Goal: Find specific fact

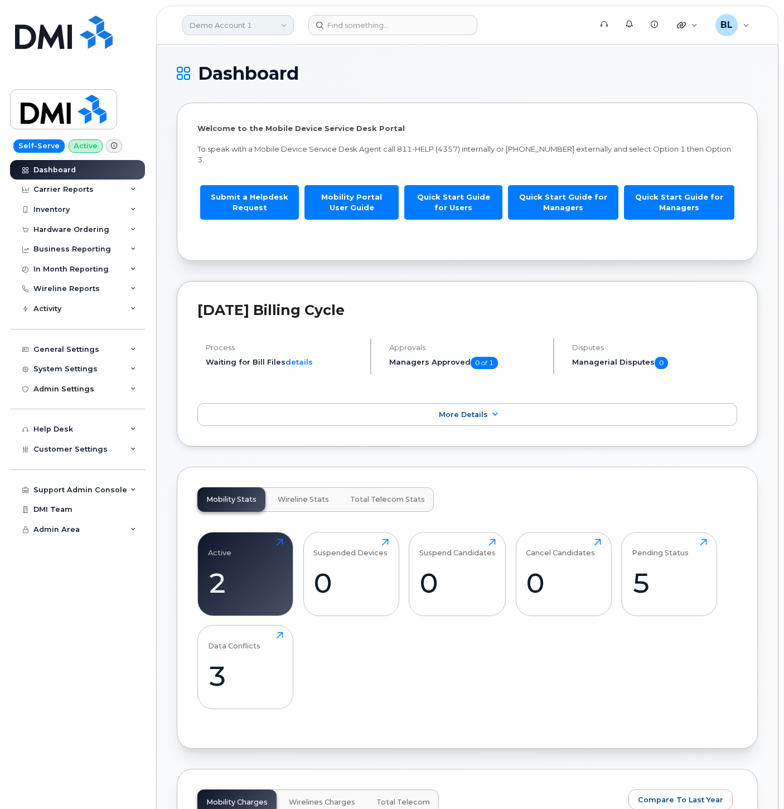
click at [262, 30] on link "Demo Account 1" at bounding box center [238, 25] width 112 height 20
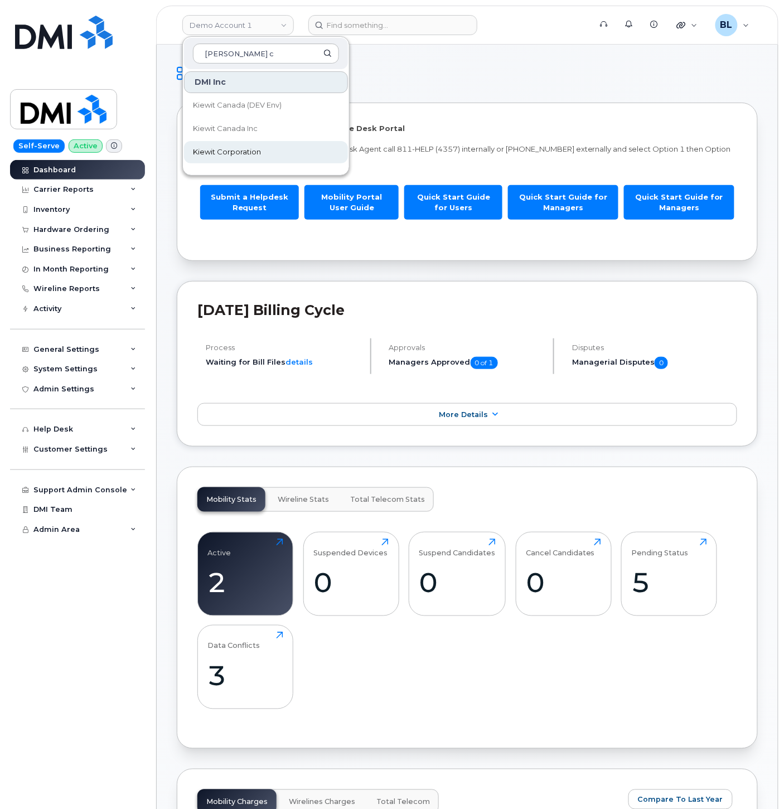
type input "kiewit c"
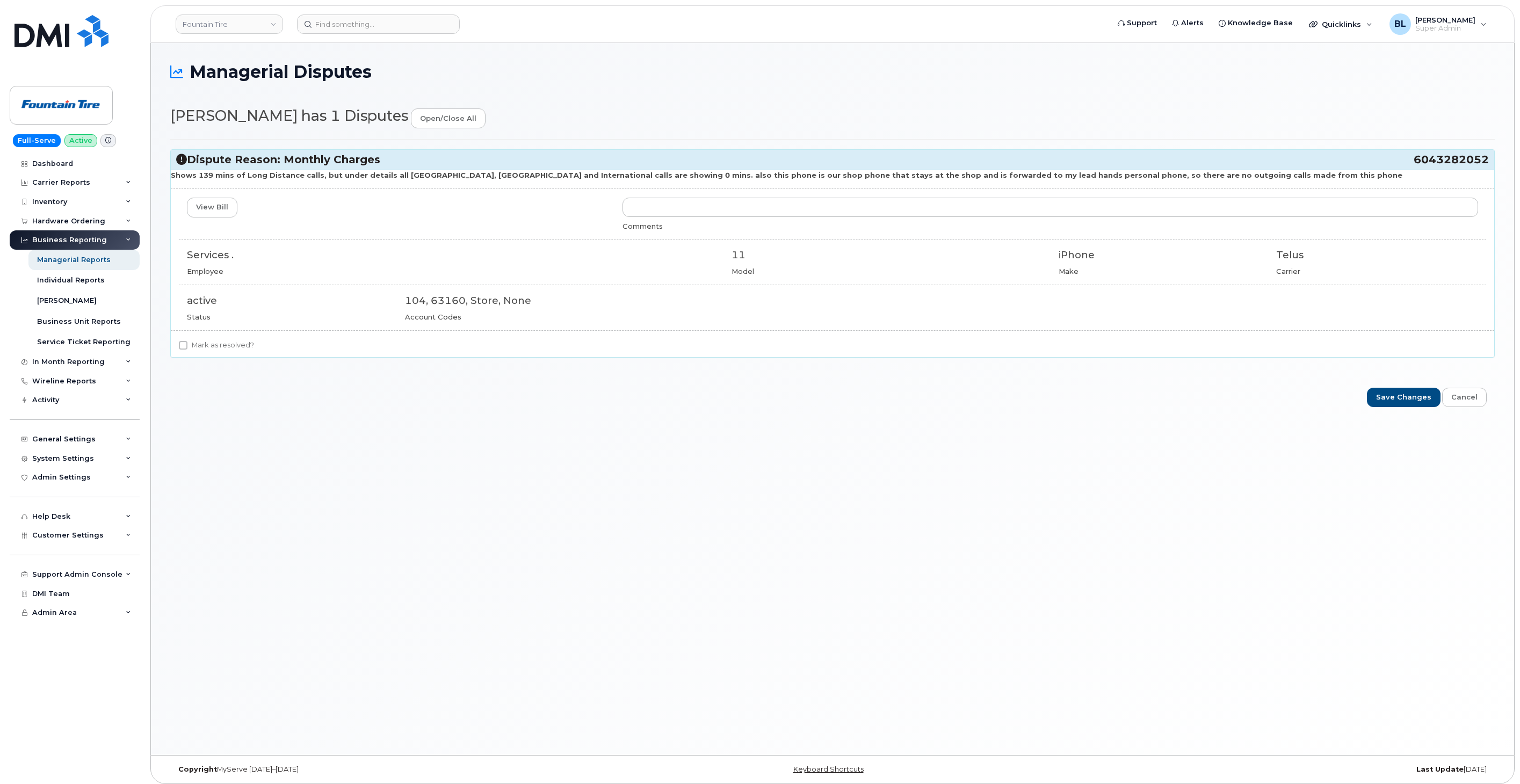
drag, startPoint x: 1394, startPoint y: 160, endPoint x: 1486, endPoint y: 165, distance: 92.1
click at [1486, 165] on h3 "Dispute Reason: Monthly Charges 6043282052" at bounding box center [832, 159] width 1313 height 14
copy h3 "6043282052"
click at [418, 17] on input at bounding box center [378, 24] width 163 height 19
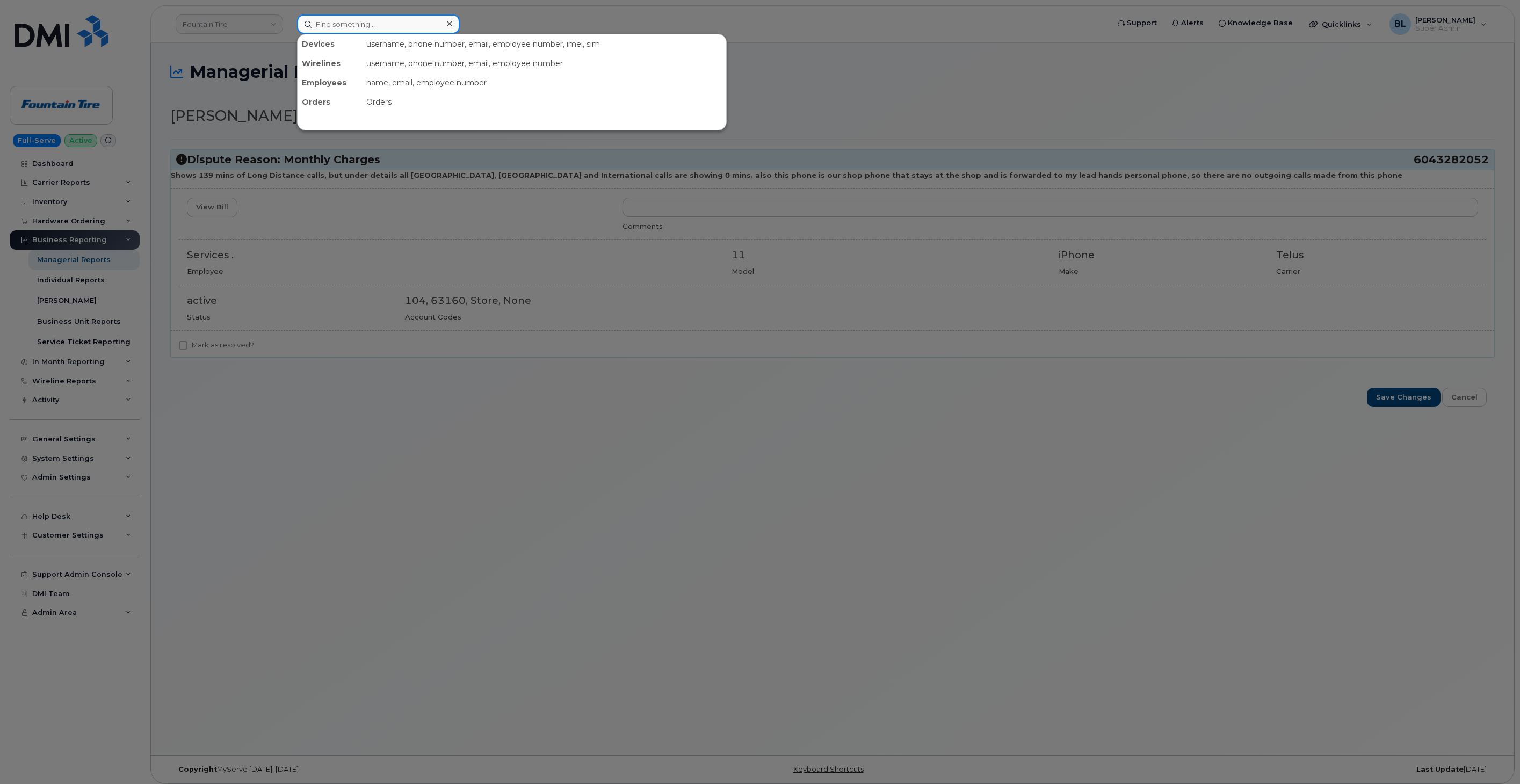
paste input "6043282052"
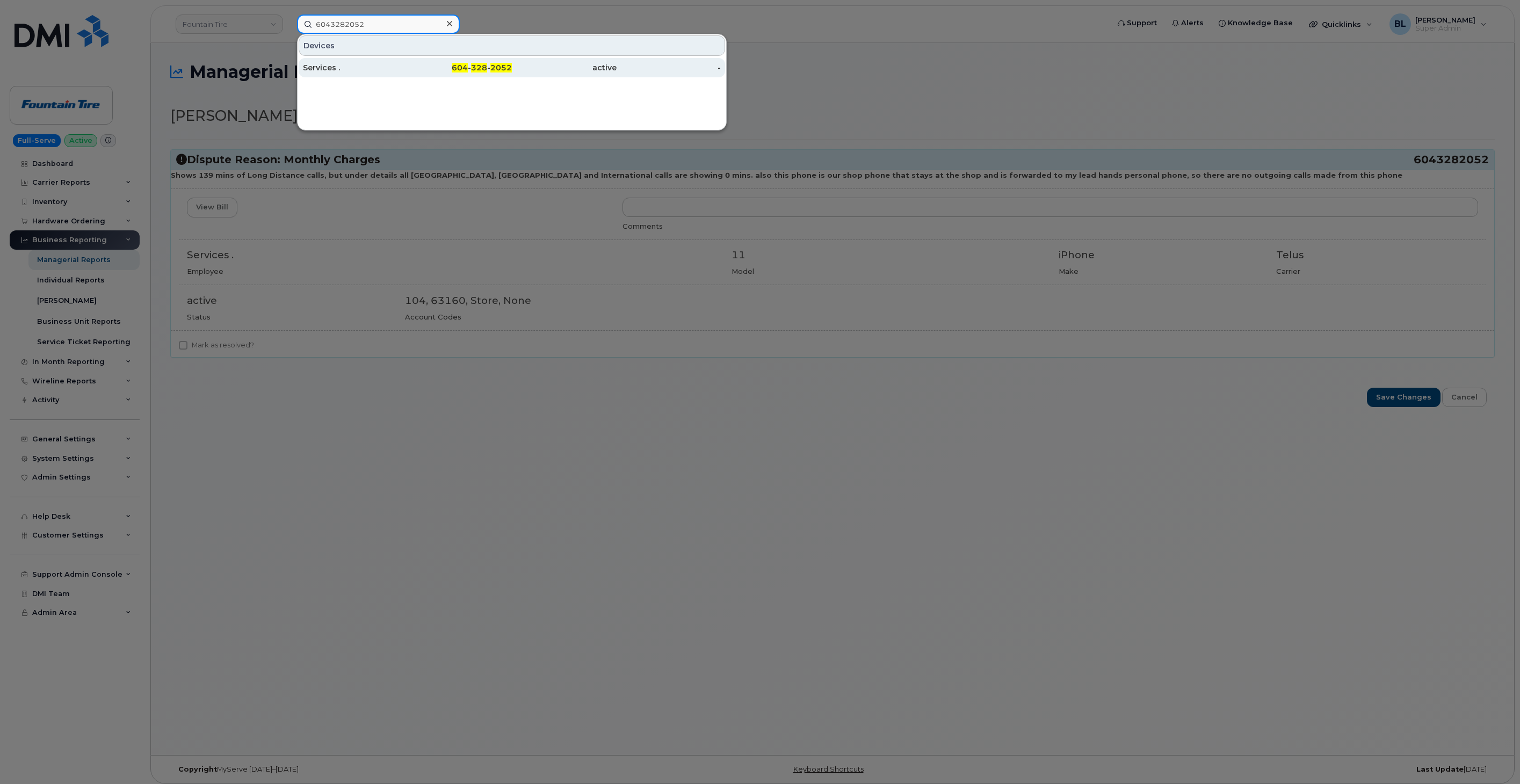
type input "6043282052"
click at [846, 245] on div at bounding box center [760, 392] width 1520 height 784
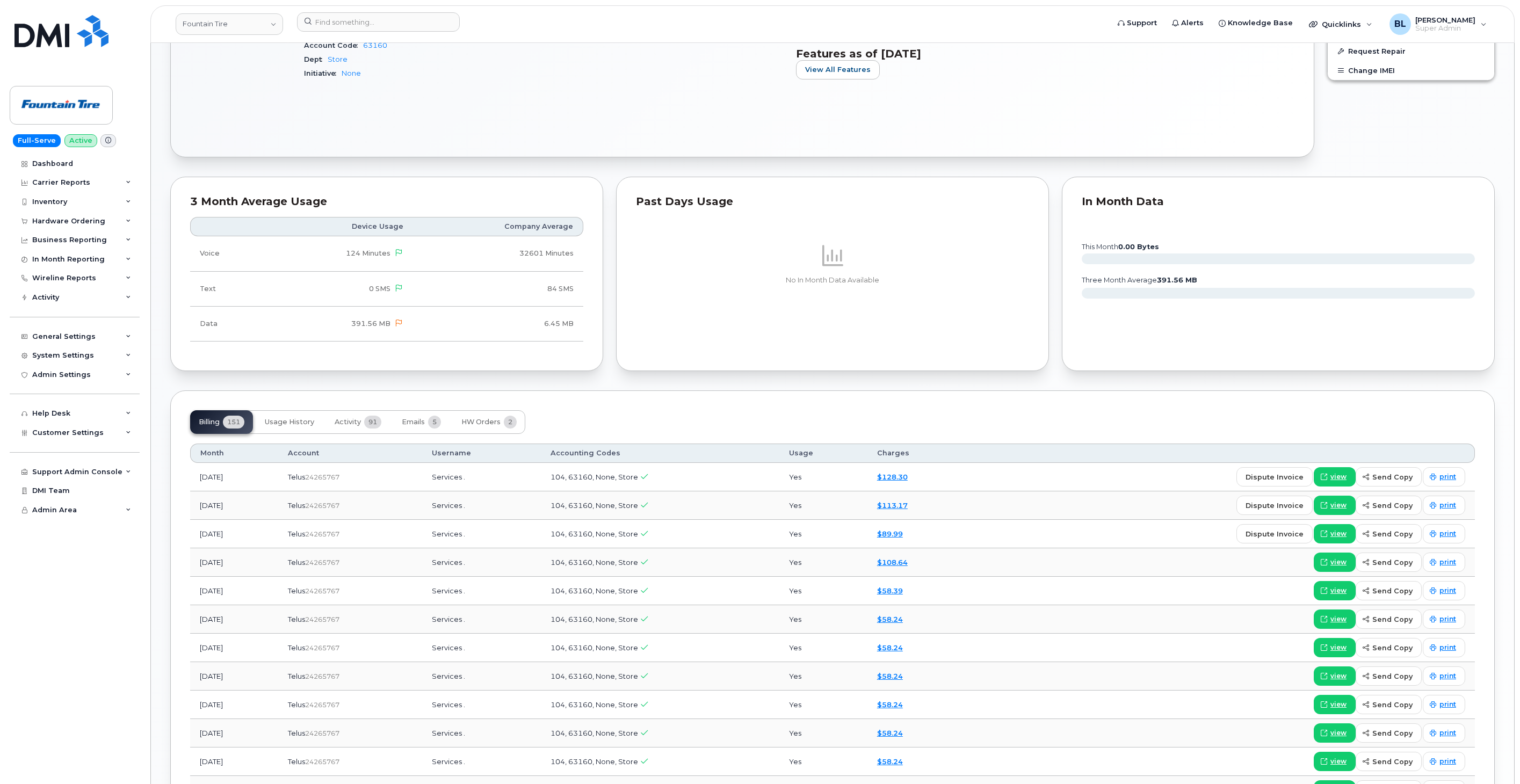
scroll to position [477, 0]
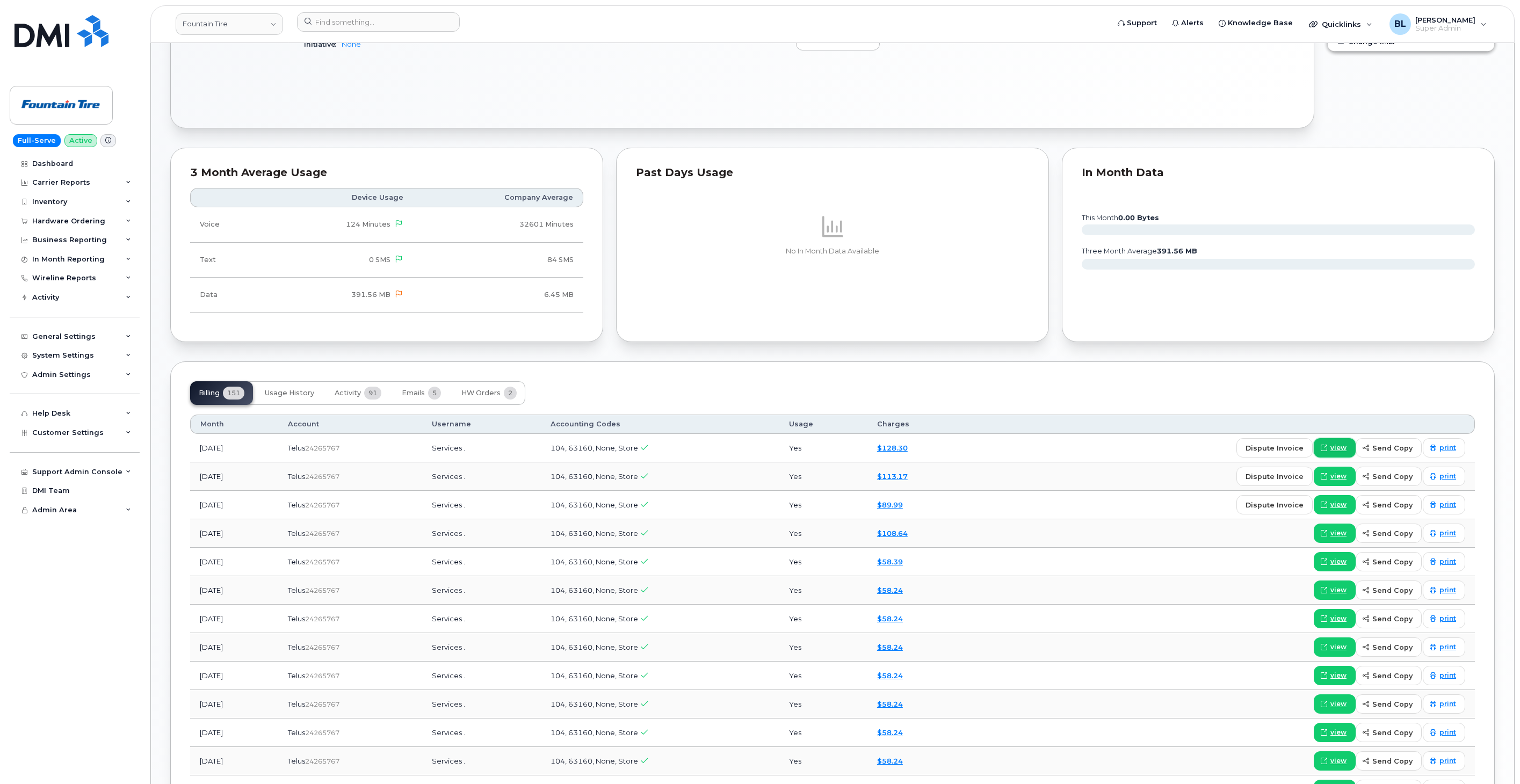
click at [1347, 443] on span "view" at bounding box center [1339, 448] width 16 height 10
click at [297, 397] on span "Usage History" at bounding box center [289, 393] width 49 height 9
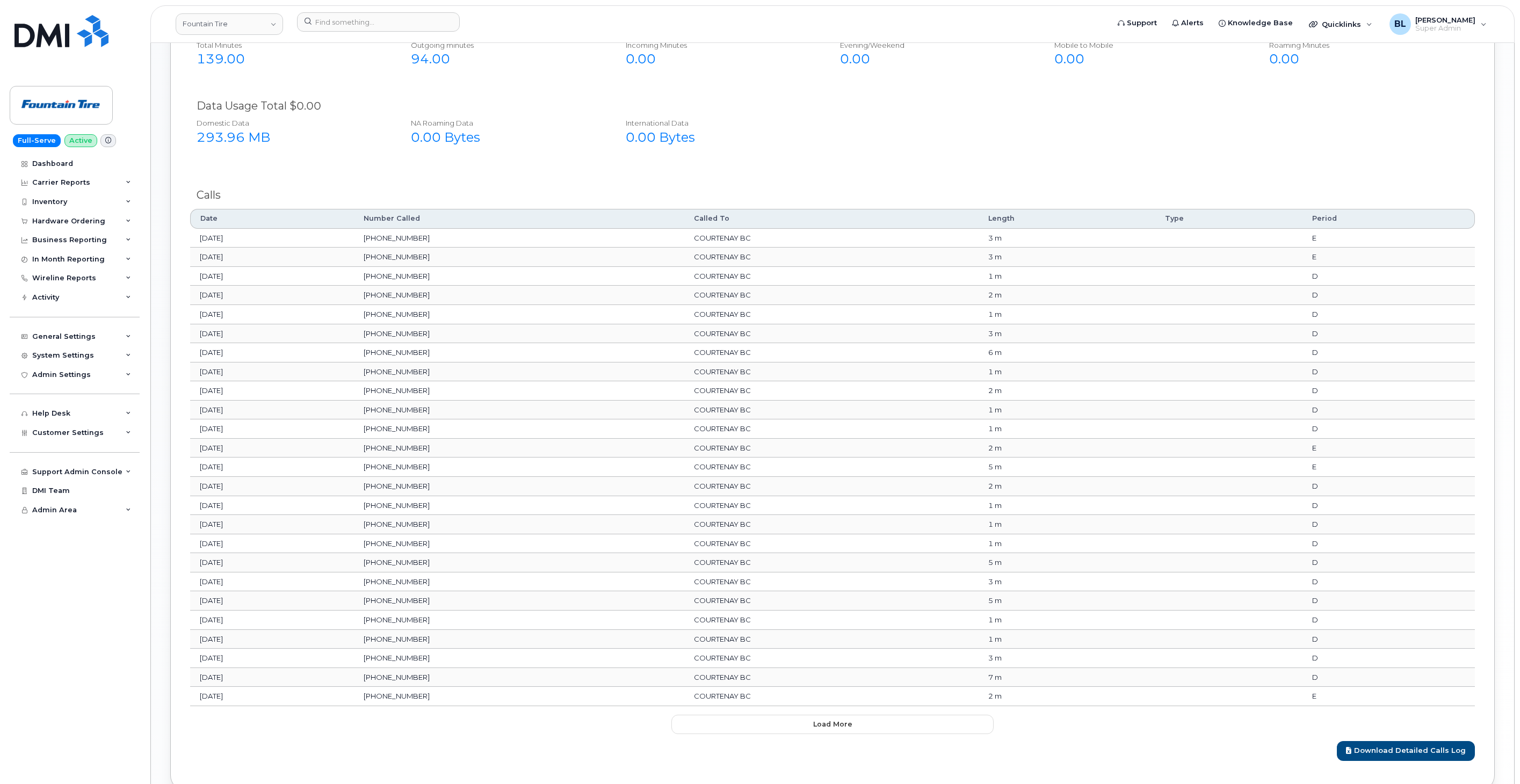
scroll to position [989, 0]
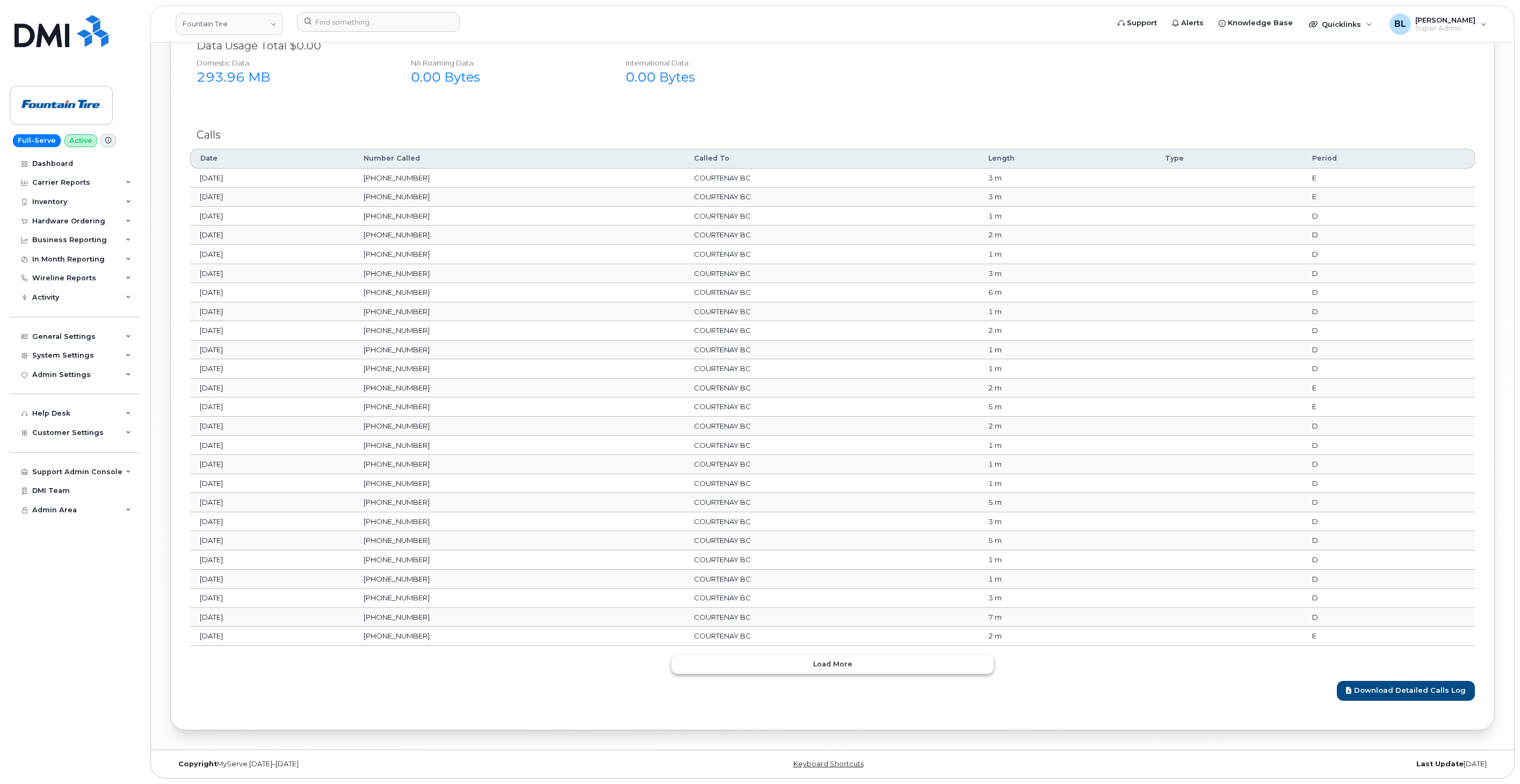
click at [791, 669] on button "Load more" at bounding box center [832, 665] width 323 height 19
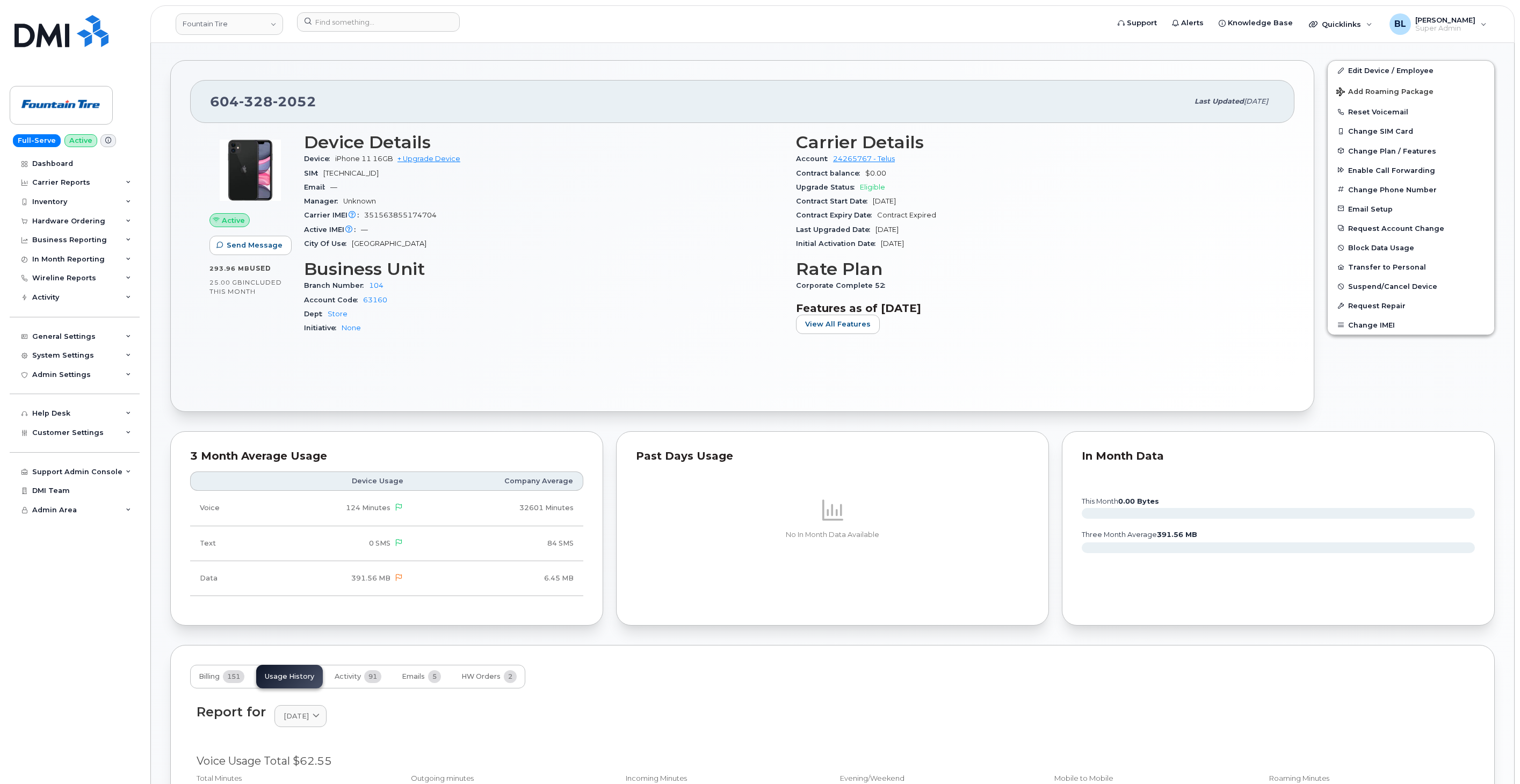
scroll to position [0, 0]
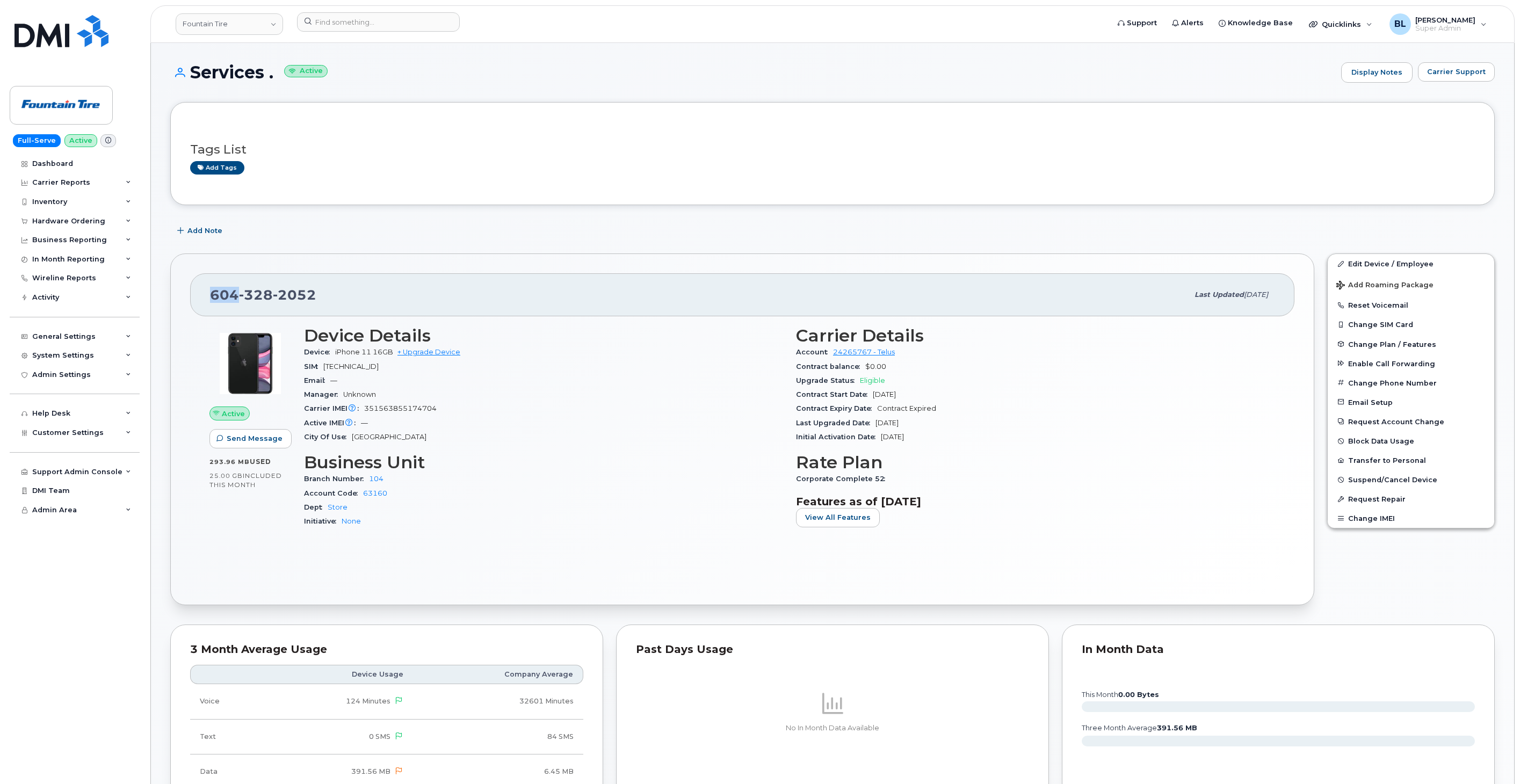
drag, startPoint x: 208, startPoint y: 294, endPoint x: 236, endPoint y: 297, distance: 28.2
click at [236, 297] on div "604 328 2052 Last updated Sep 02, 2023" at bounding box center [742, 295] width 1105 height 43
click at [583, 184] on div "Tags List Add tags" at bounding box center [832, 154] width 1285 height 64
click at [634, 483] on div "Branch Number 104" at bounding box center [544, 479] width 480 height 14
click at [1188, 257] on div "604 328 2052 Last updated Sep 02, 2023 Active Send Message 293.96 MB  used 25.0…" at bounding box center [743, 429] width 1144 height 352
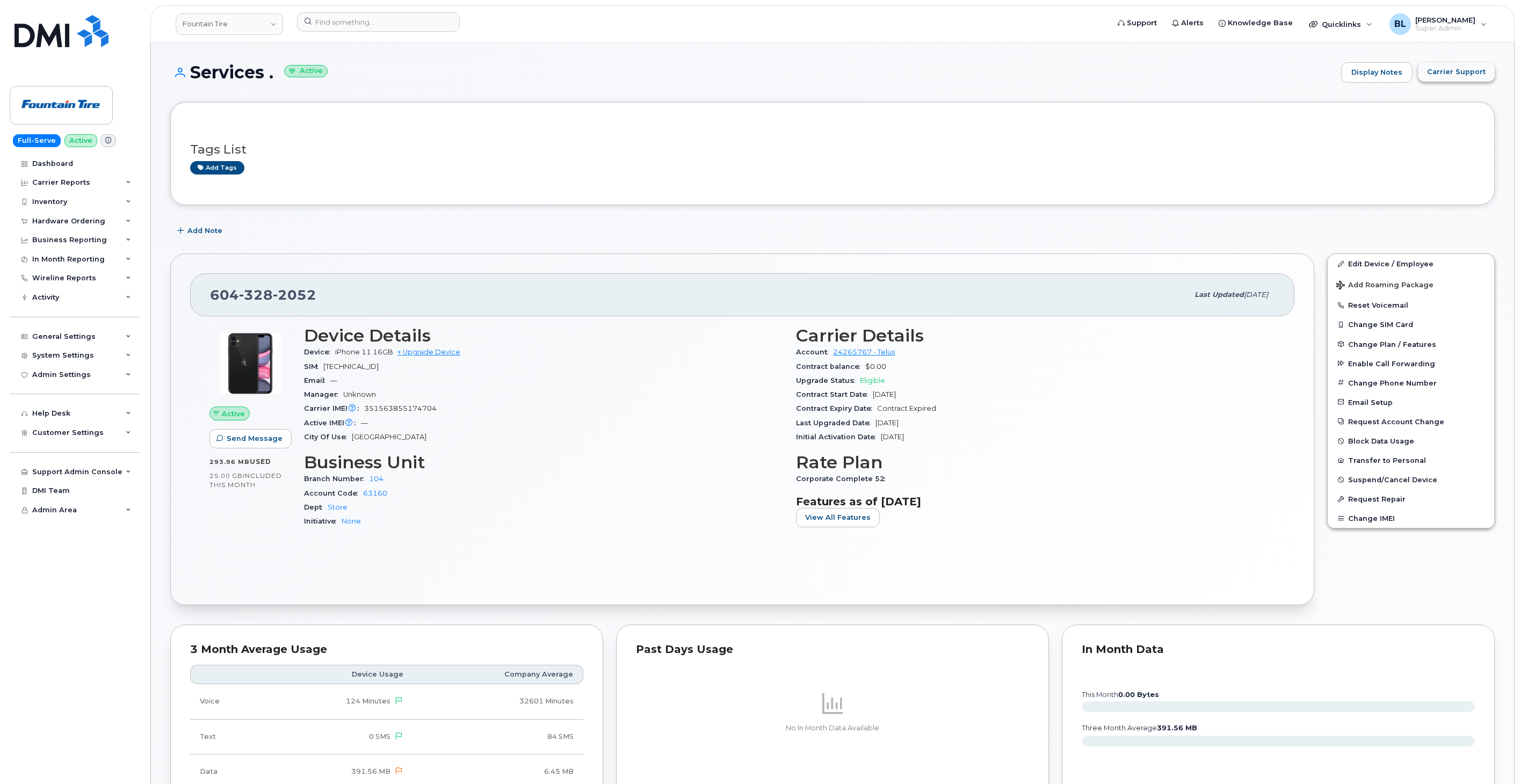
click at [1445, 70] on span "Carrier Support" at bounding box center [1456, 71] width 59 height 11
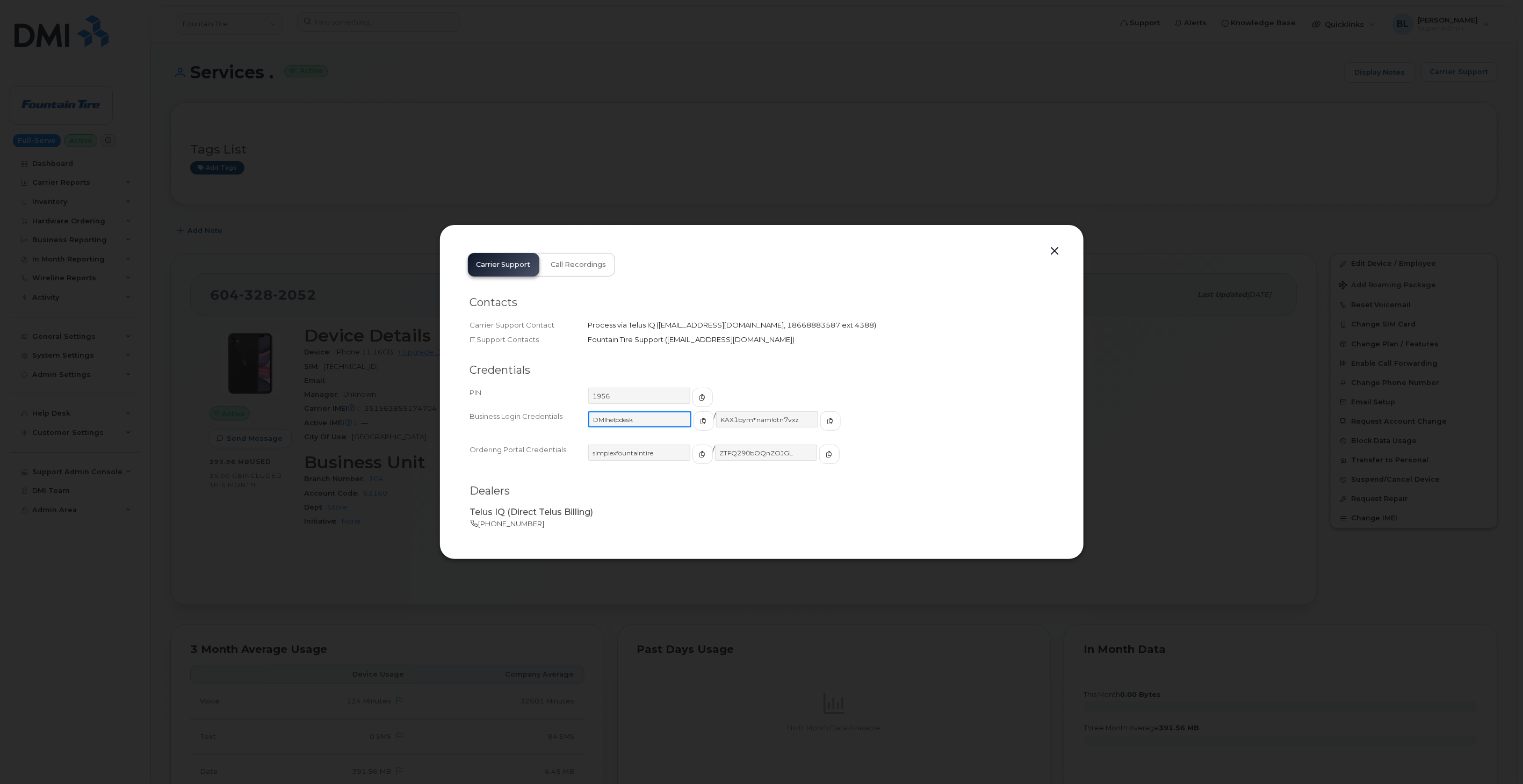
drag, startPoint x: 651, startPoint y: 421, endPoint x: 594, endPoint y: 423, distance: 57.0
click at [594, 423] on input "DMIhelpdesk" at bounding box center [640, 419] width 103 height 16
drag, startPoint x: 708, startPoint y: 419, endPoint x: 788, endPoint y: 420, distance: 80.0
click at [788, 420] on input "KAX1bym*nam!dtn7vxz" at bounding box center [766, 419] width 103 height 16
click at [422, 540] on div at bounding box center [761, 392] width 1523 height 784
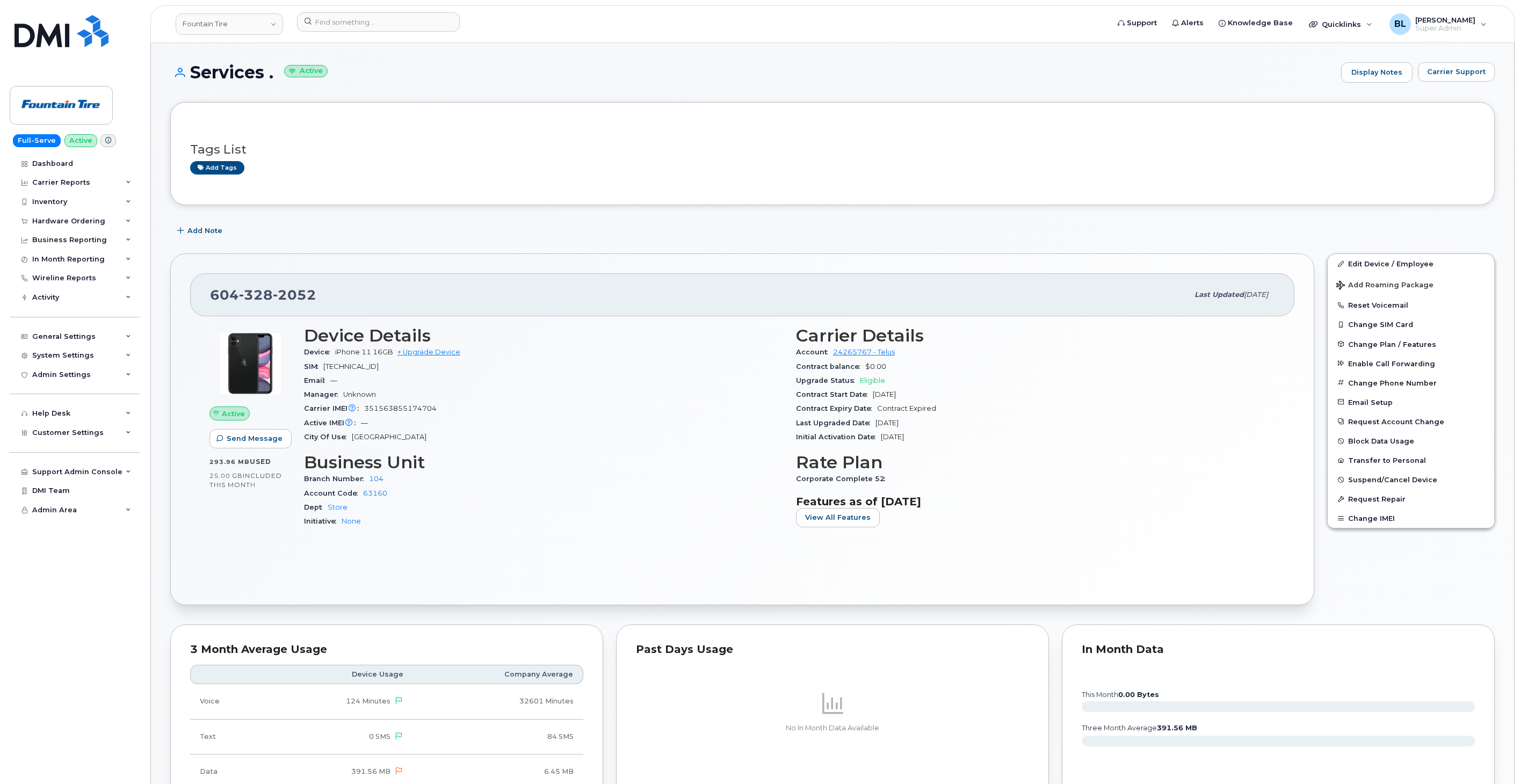
click at [268, 296] on span "328" at bounding box center [255, 295] width 34 height 16
copy span "604 328 2052"
drag, startPoint x: 78, startPoint y: 185, endPoint x: 78, endPoint y: 205, distance: 20.0
click at [78, 185] on div "Carrier Reports" at bounding box center [61, 182] width 58 height 9
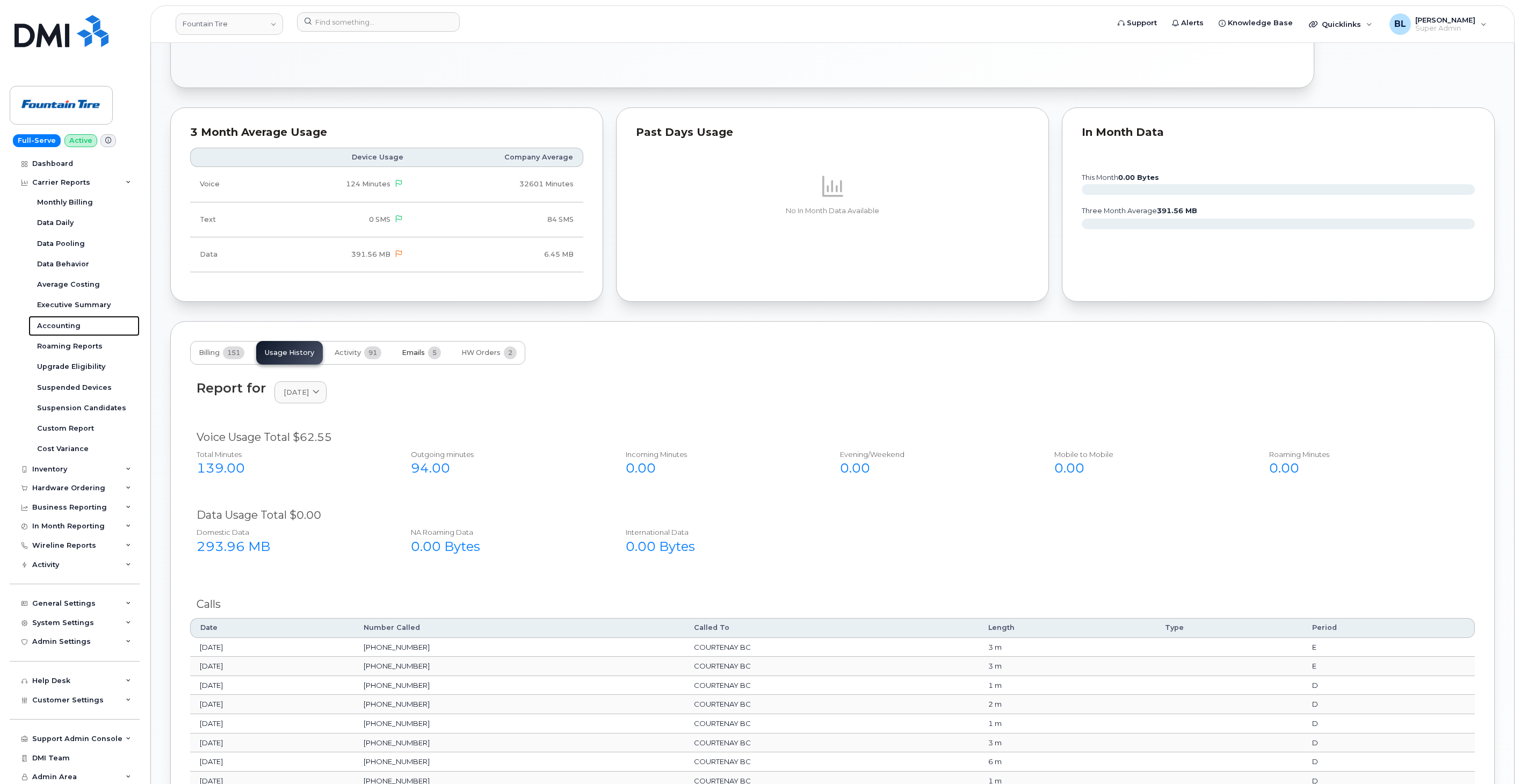
scroll to position [477, 0]
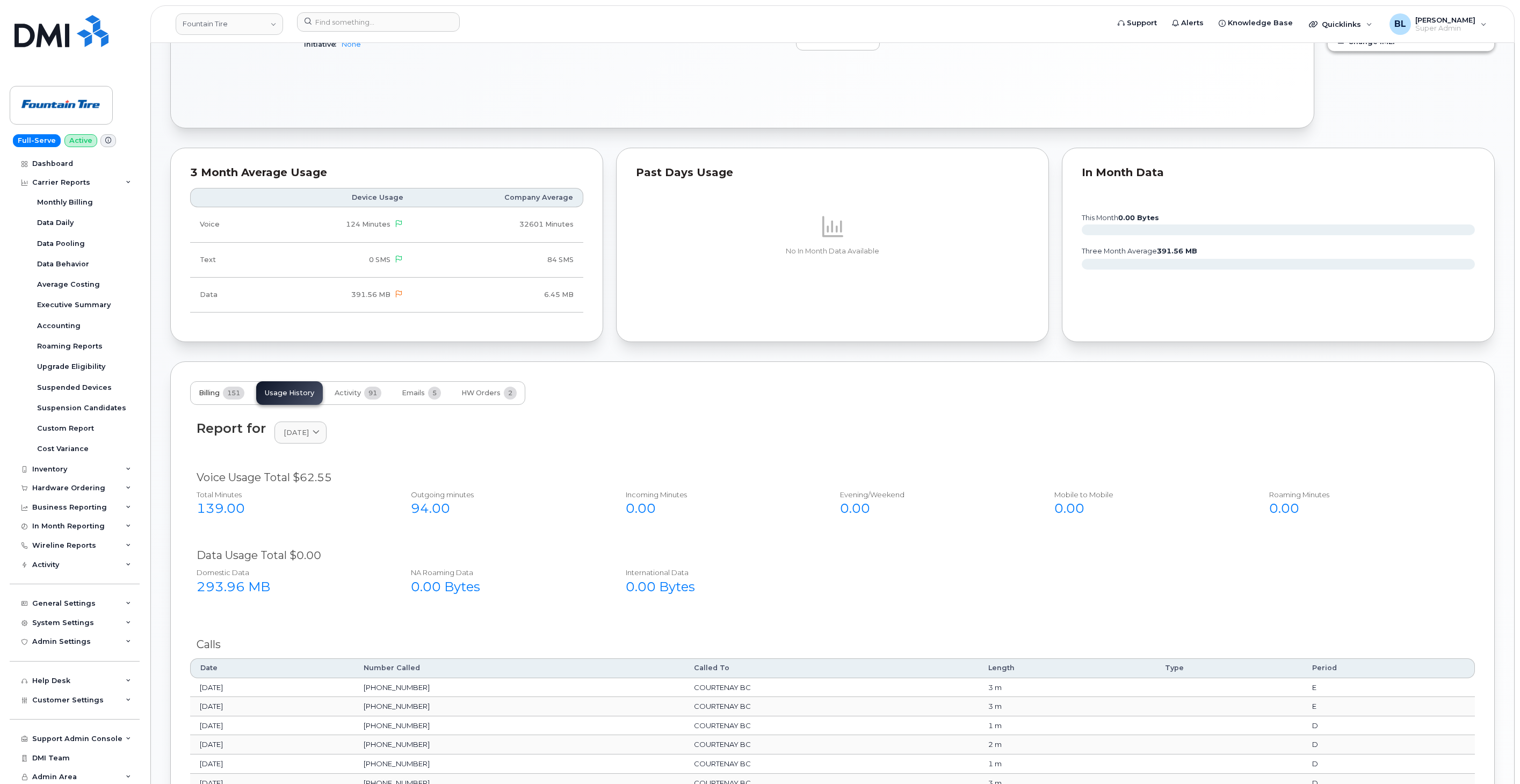
click at [217, 398] on span "Billing" at bounding box center [209, 393] width 21 height 9
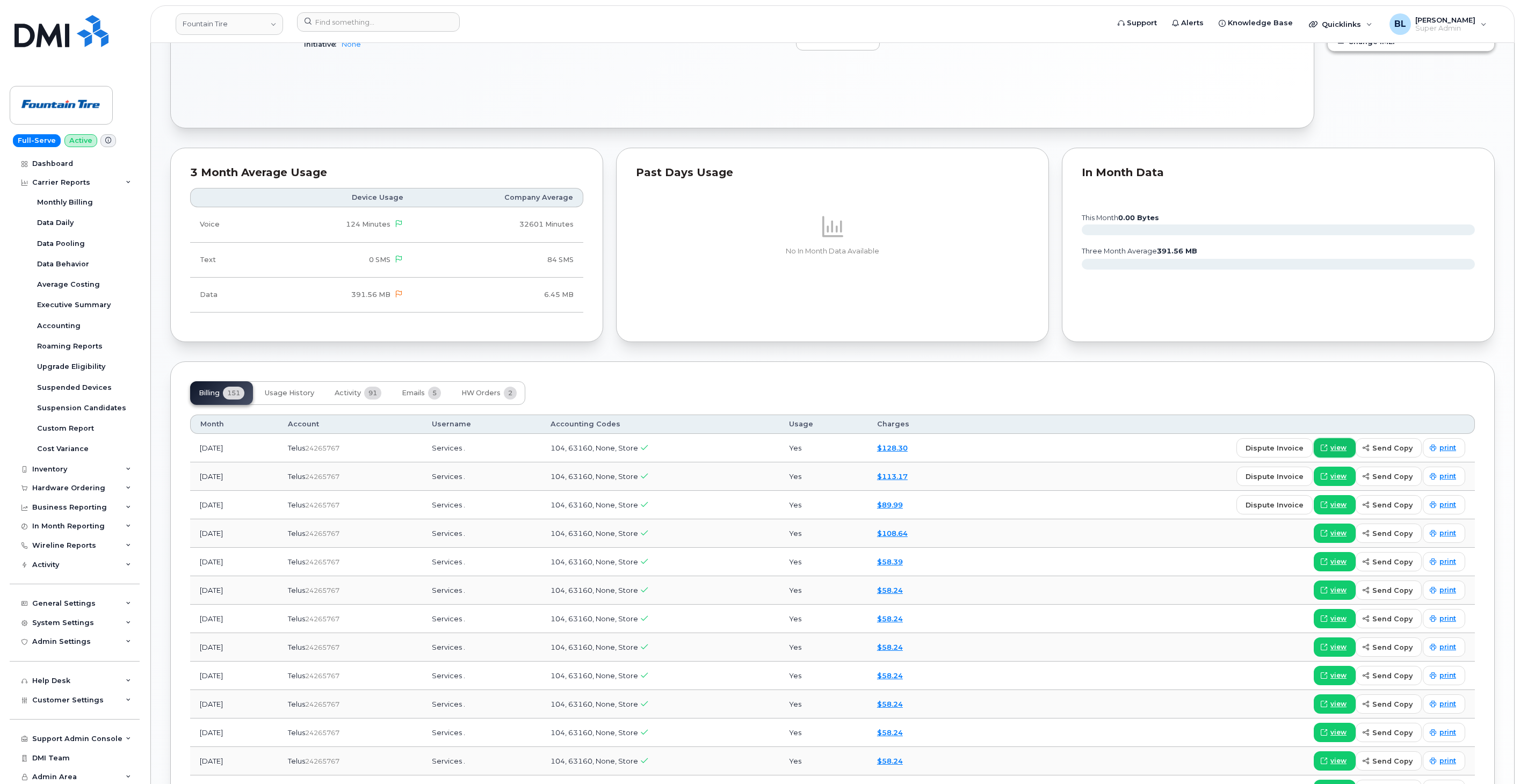
click at [1324, 446] on icon at bounding box center [1324, 448] width 7 height 7
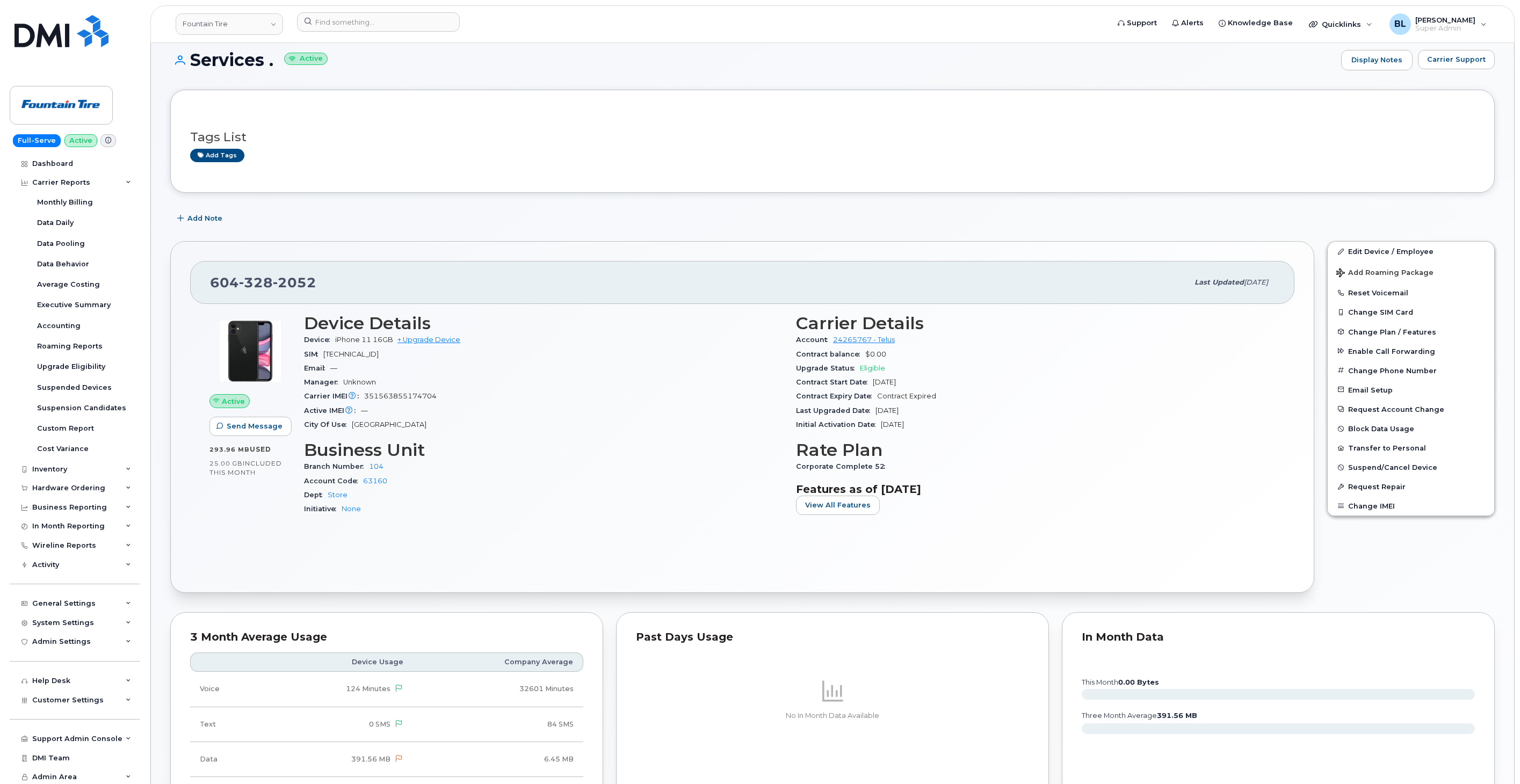
scroll to position [0, 0]
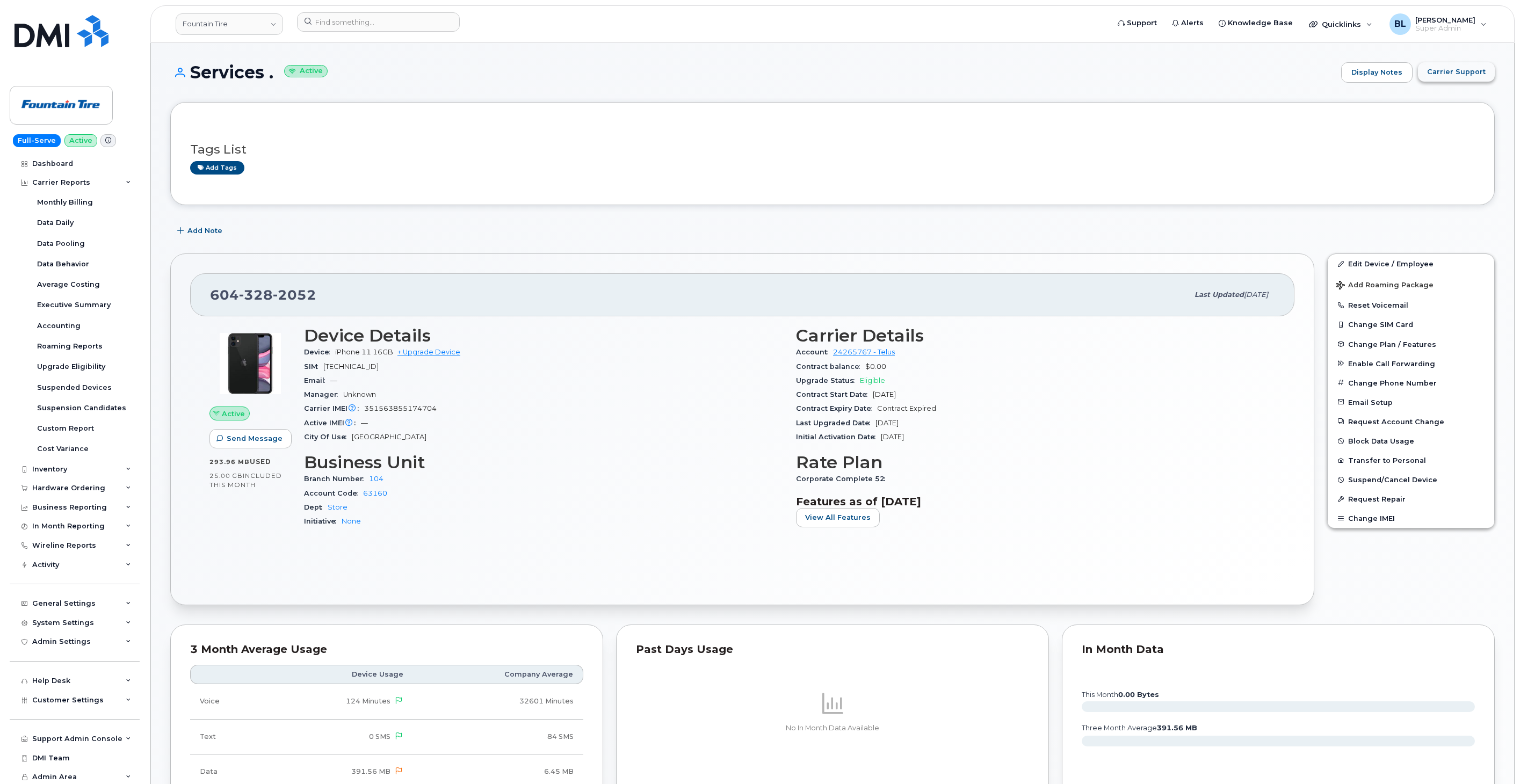
click at [1480, 73] on span "Carrier Support" at bounding box center [1456, 71] width 59 height 11
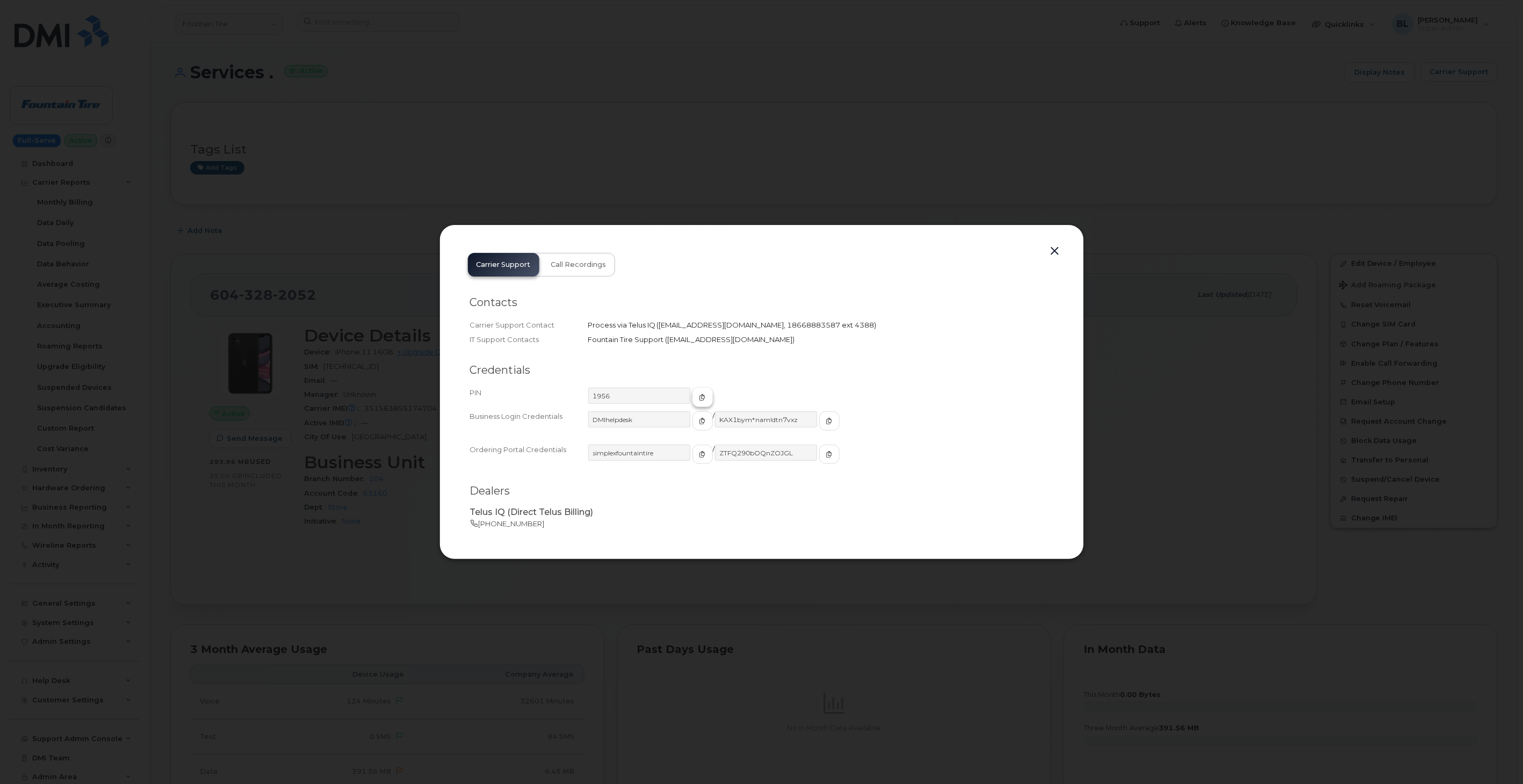
click at [698, 393] on span "button" at bounding box center [703, 398] width 10 height 10
click at [699, 397] on icon "button" at bounding box center [702, 397] width 7 height 7
click at [1055, 258] on button "button" at bounding box center [1055, 251] width 16 height 15
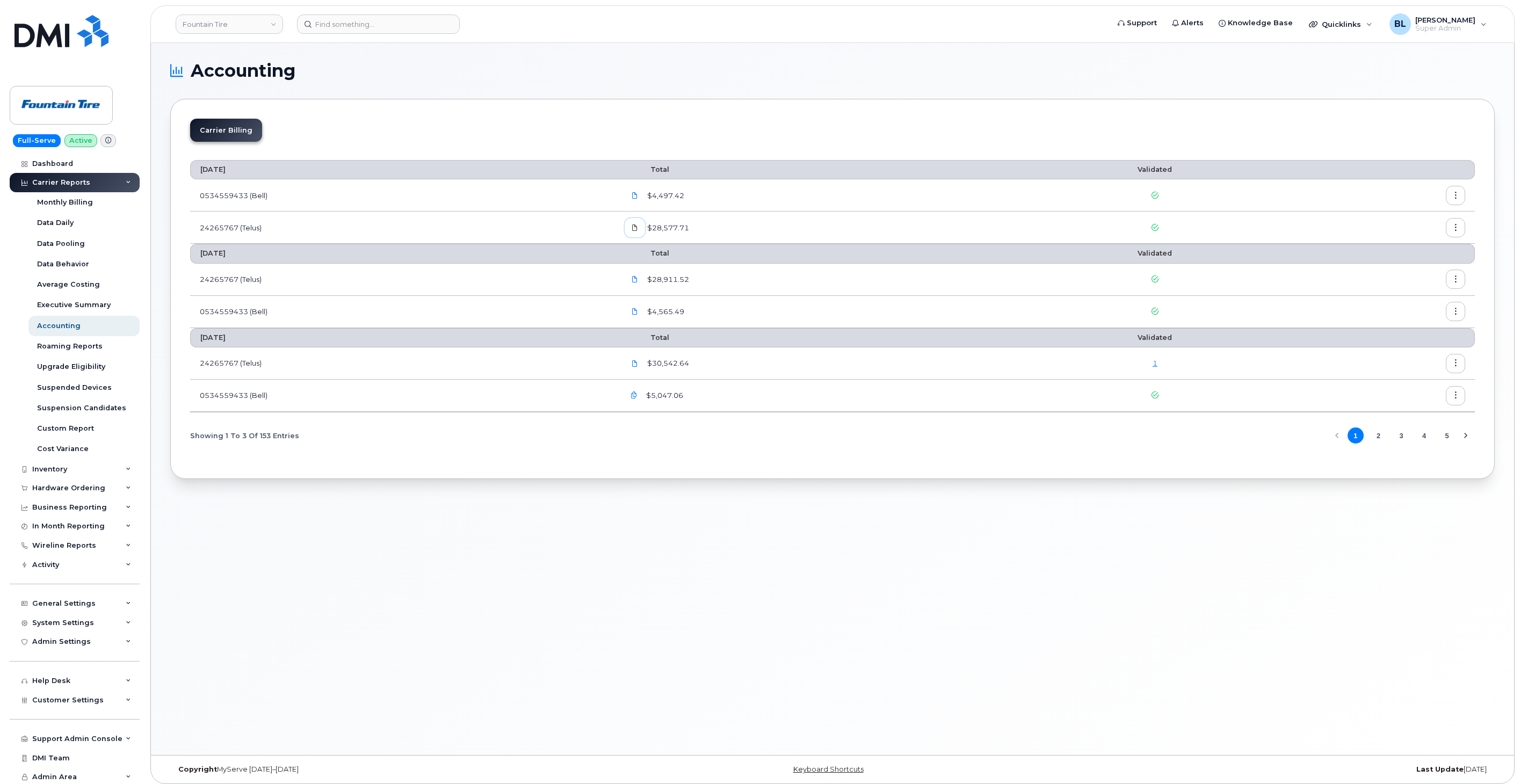
click at [636, 228] on span at bounding box center [635, 227] width 10 height 10
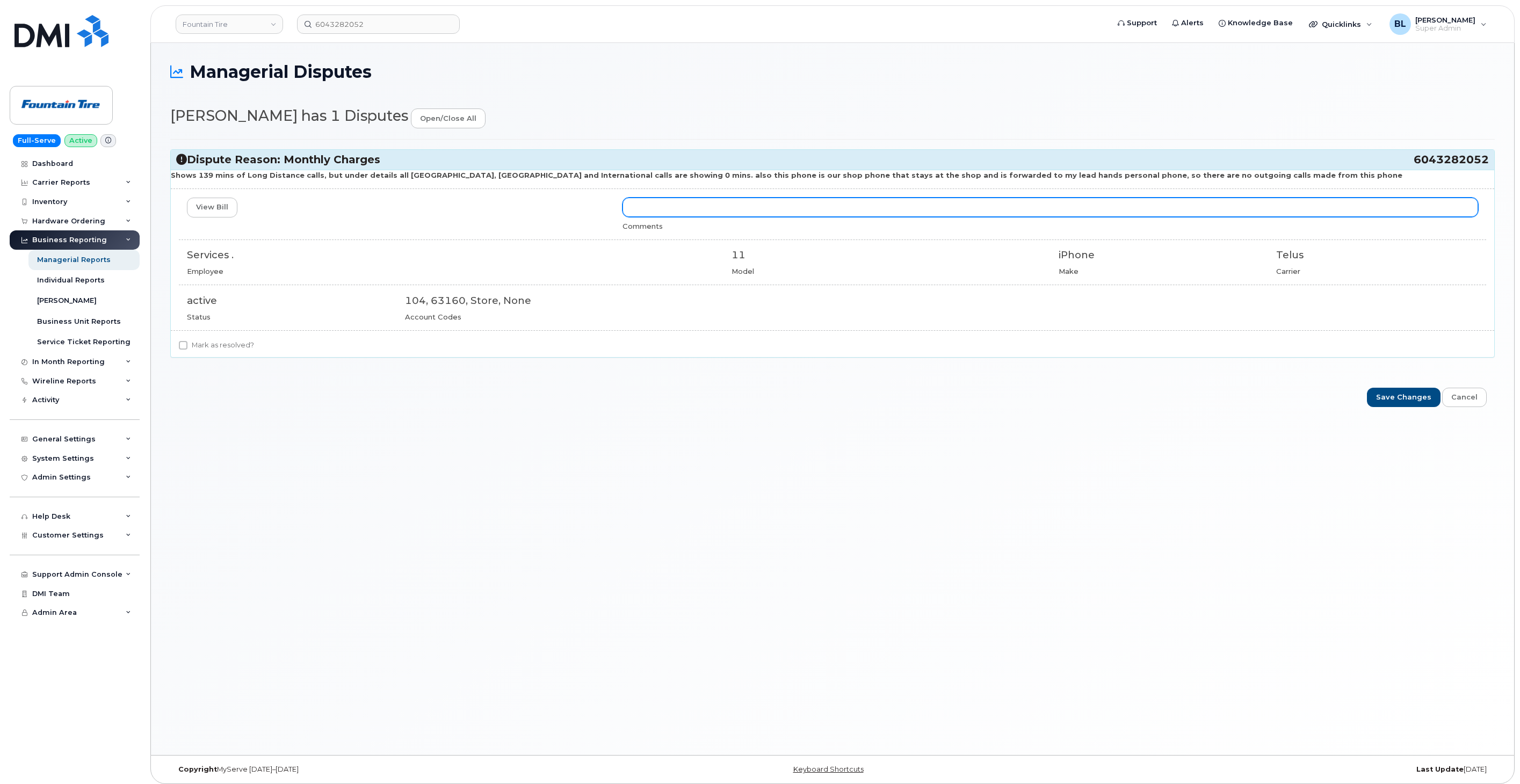
click at [645, 202] on input "text" at bounding box center [1050, 207] width 855 height 19
type input "Call"
drag, startPoint x: 911, startPoint y: 210, endPoint x: 459, endPoint y: 194, distance: 452.3
click at [505, 187] on div "Shows 139 mins of Long Distance calls, but under details all Canada, US and Int…" at bounding box center [832, 263] width 1323 height 188
type input "Calls that are forwarded are not covered under the plan features."
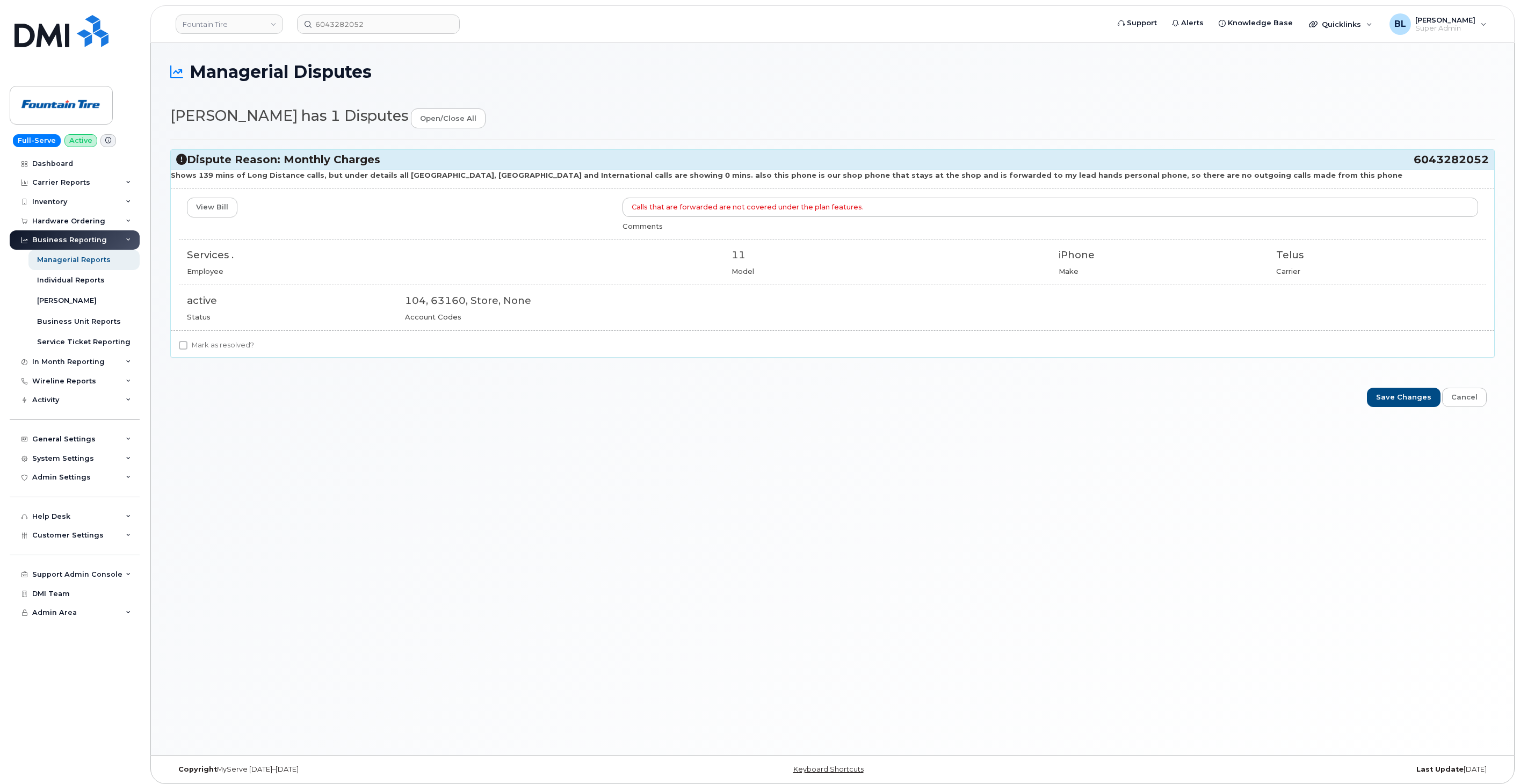
click at [235, 339] on div "Shows 139 mins of Long Distance calls, but under details all Canada, US and Int…" at bounding box center [832, 263] width 1323 height 188
click at [234, 345] on label "Mark as resolved?" at bounding box center [217, 345] width 75 height 13
click at [188, 345] on input "Mark as resolved?" at bounding box center [183, 345] width 9 height 9
checkbox input "true"
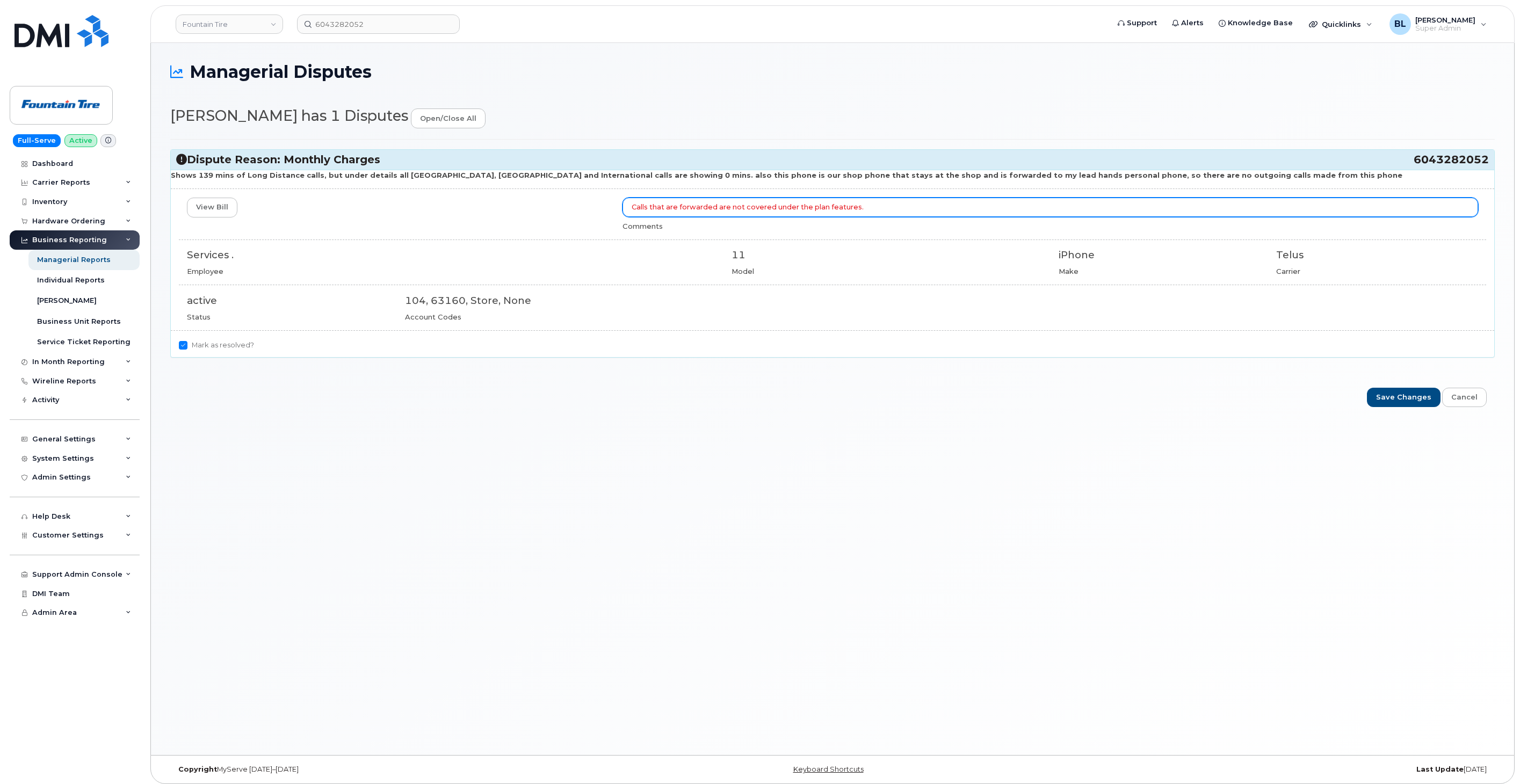
drag, startPoint x: 895, startPoint y: 211, endPoint x: 305, endPoint y: 164, distance: 591.9
click at [310, 165] on div "Dispute Reason: Monthly Charges 6043282052 Shows 139 mins of Long Distance call…" at bounding box center [832, 253] width 1324 height 208
type input "Forwarded calls are not covered under the plan features that include long dista…"
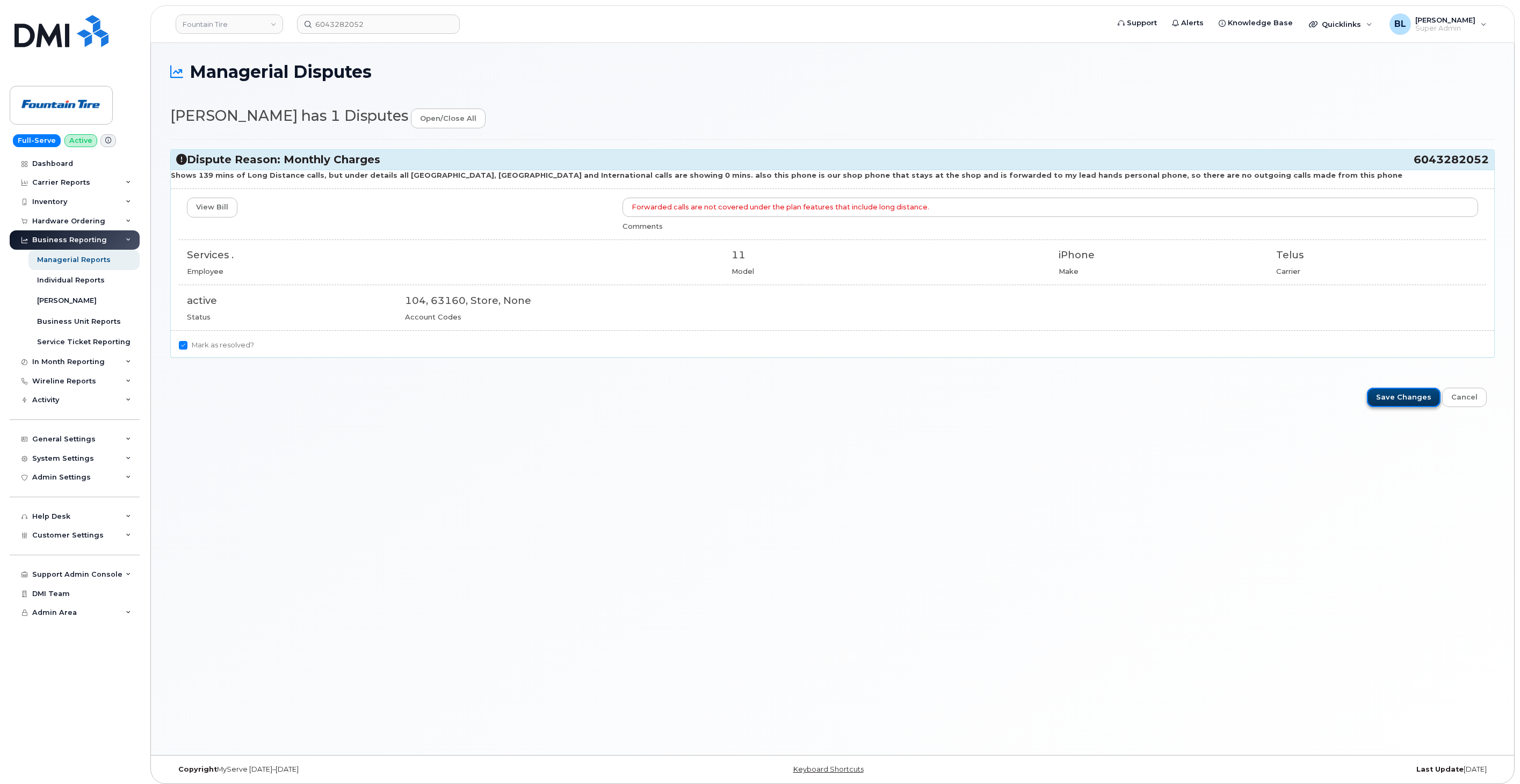
click at [1405, 401] on input "Save Changes" at bounding box center [1403, 398] width 73 height 20
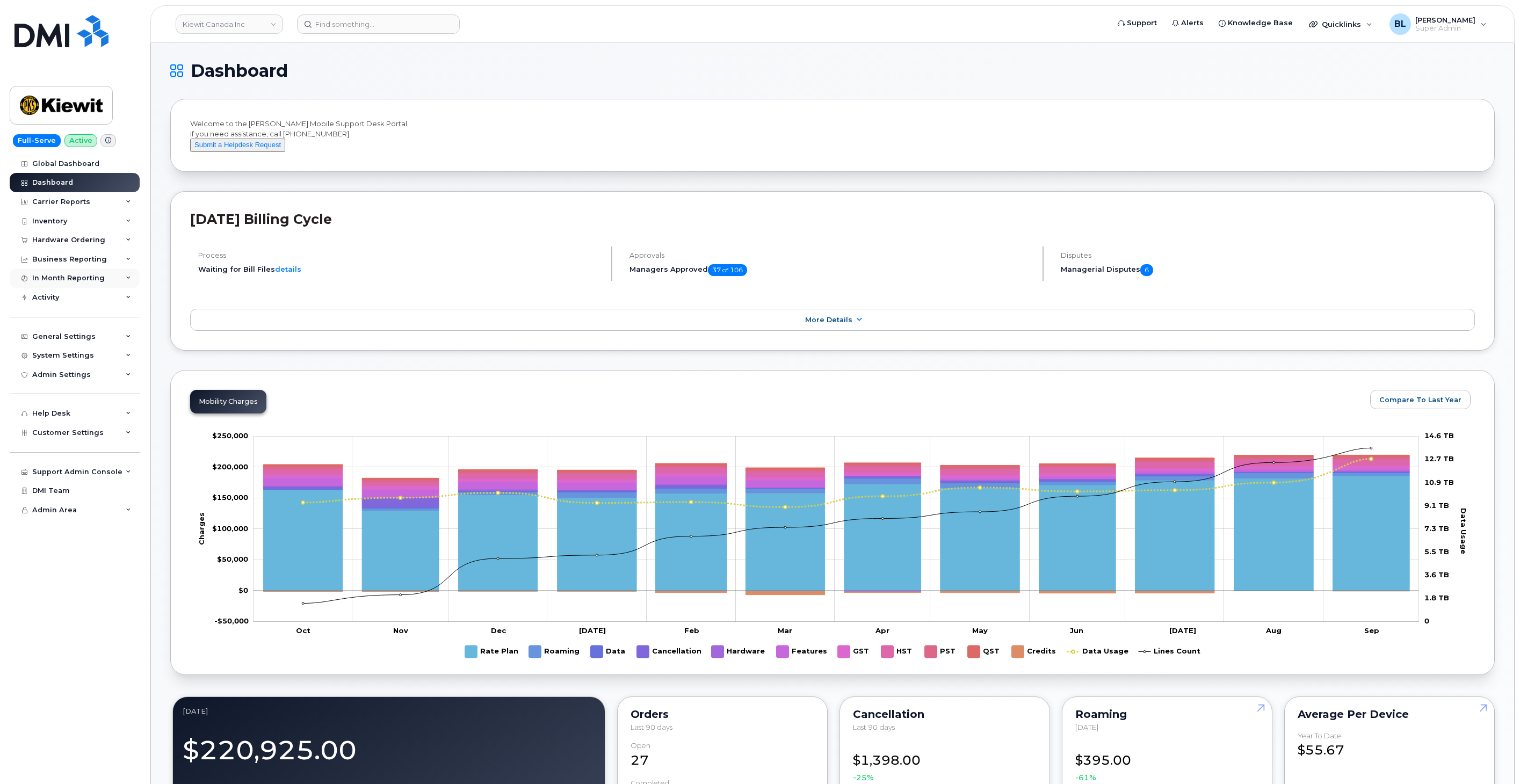
click at [86, 282] on div "In Month Reporting" at bounding box center [67, 277] width 72 height 9
click at [95, 259] on div "Business Reporting" at bounding box center [69, 259] width 75 height 9
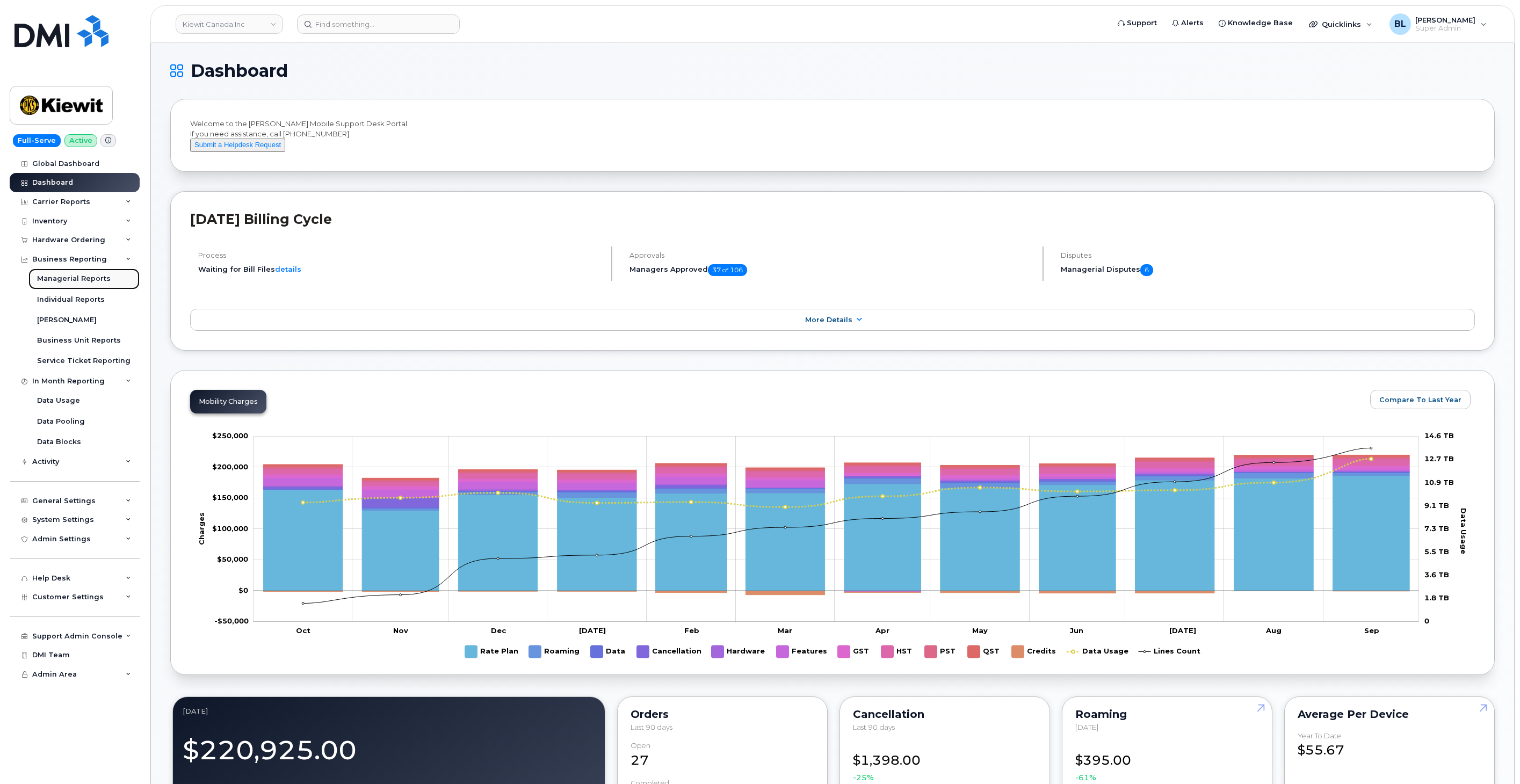
click at [94, 281] on div "Managerial Reports" at bounding box center [73, 278] width 73 height 10
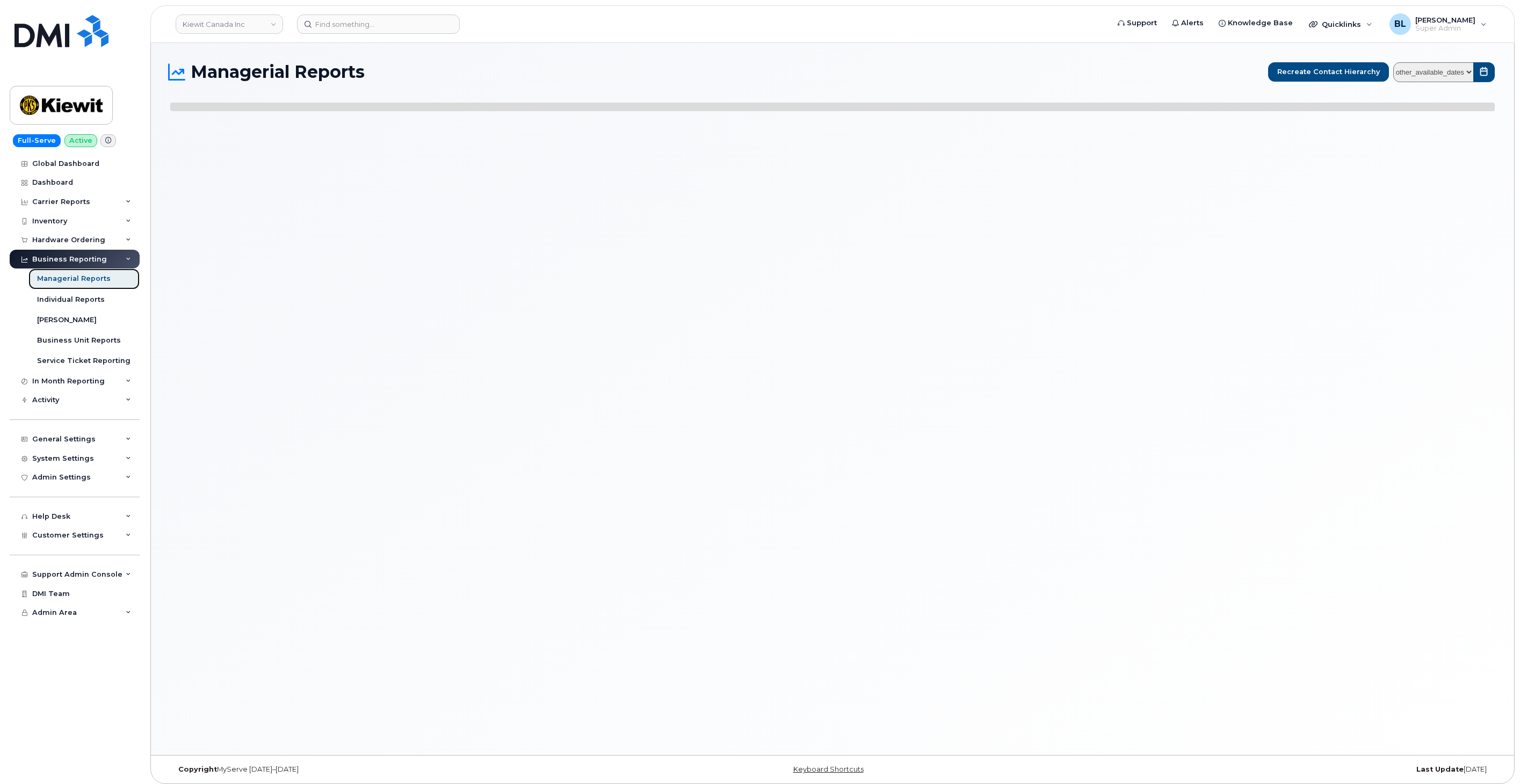
select select
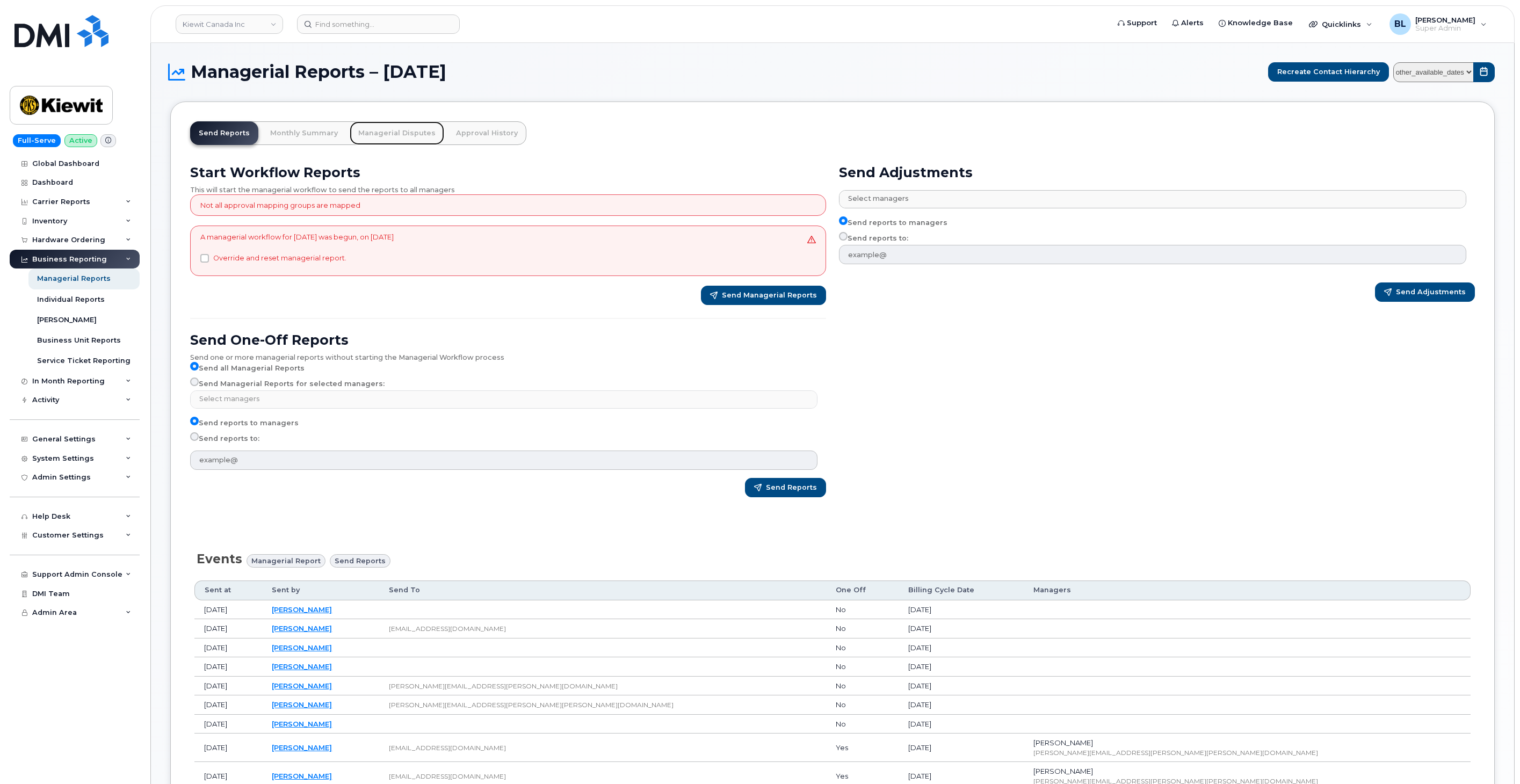
click at [385, 135] on link "Managerial Disputes" at bounding box center [397, 133] width 94 height 24
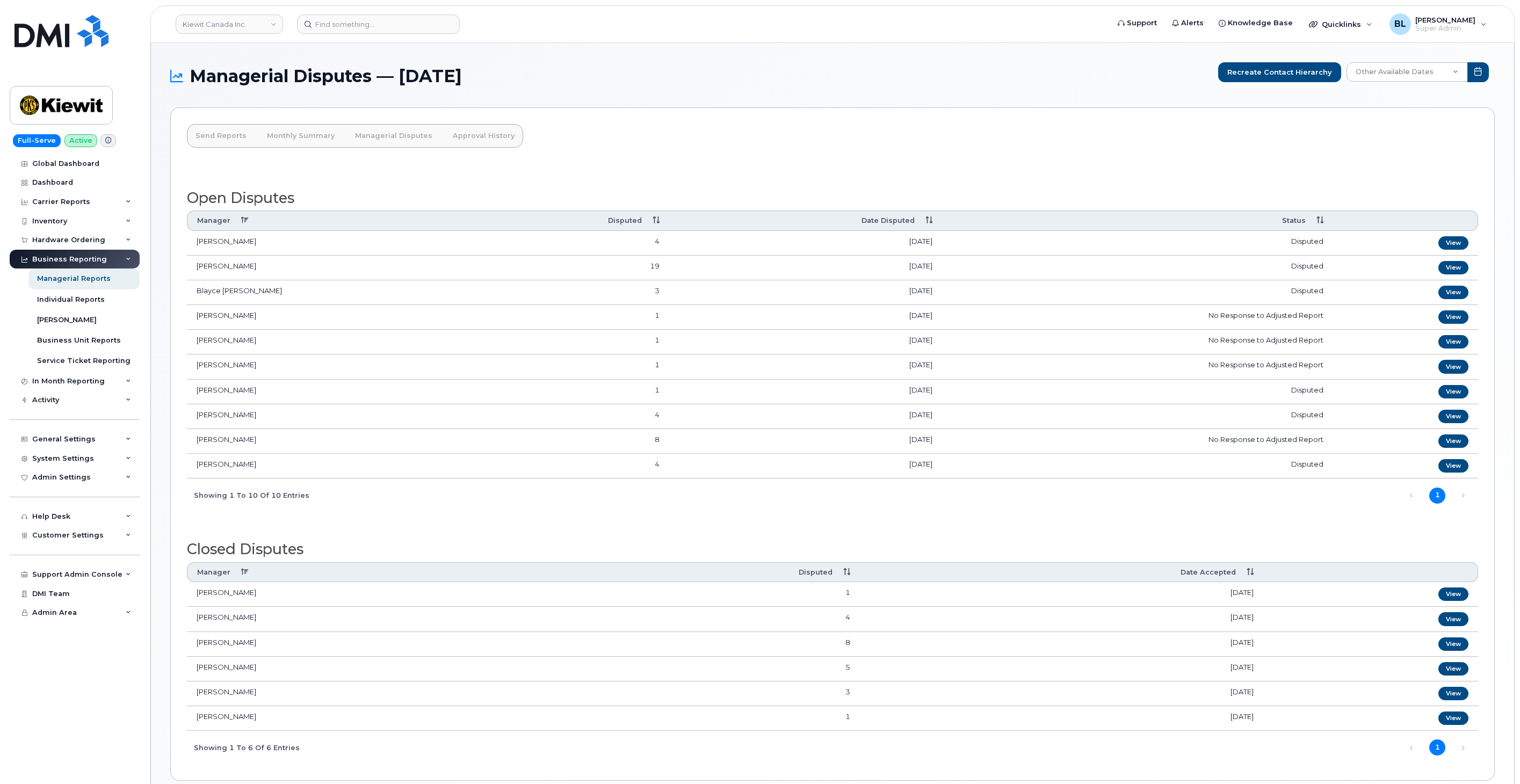
click at [927, 223] on th "Date Disputed" at bounding box center [805, 221] width 273 height 20
click at [1463, 467] on link "View" at bounding box center [1454, 466] width 30 height 13
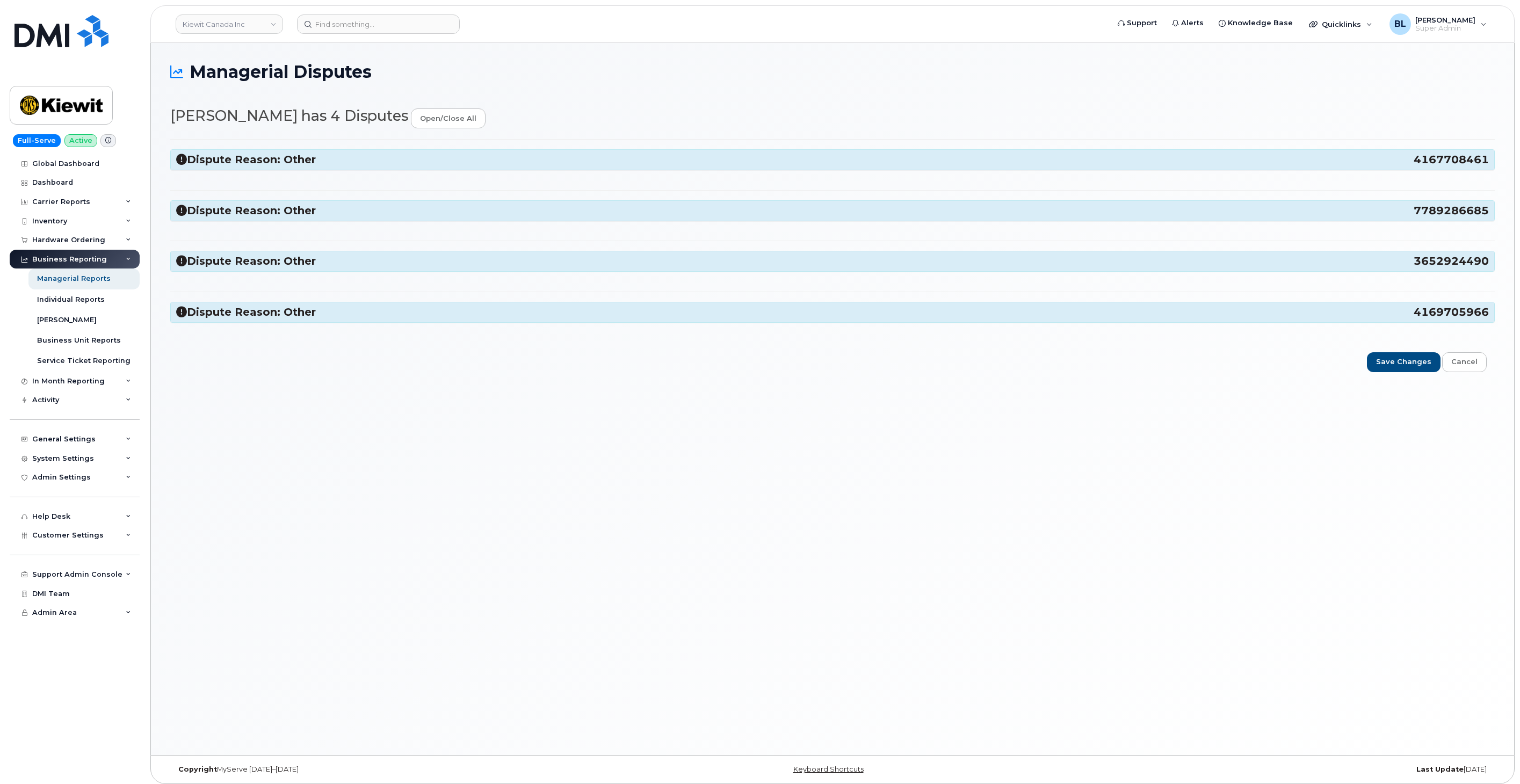
click at [319, 313] on h3 "Dispute Reason: Other 4169705966" at bounding box center [832, 312] width 1313 height 14
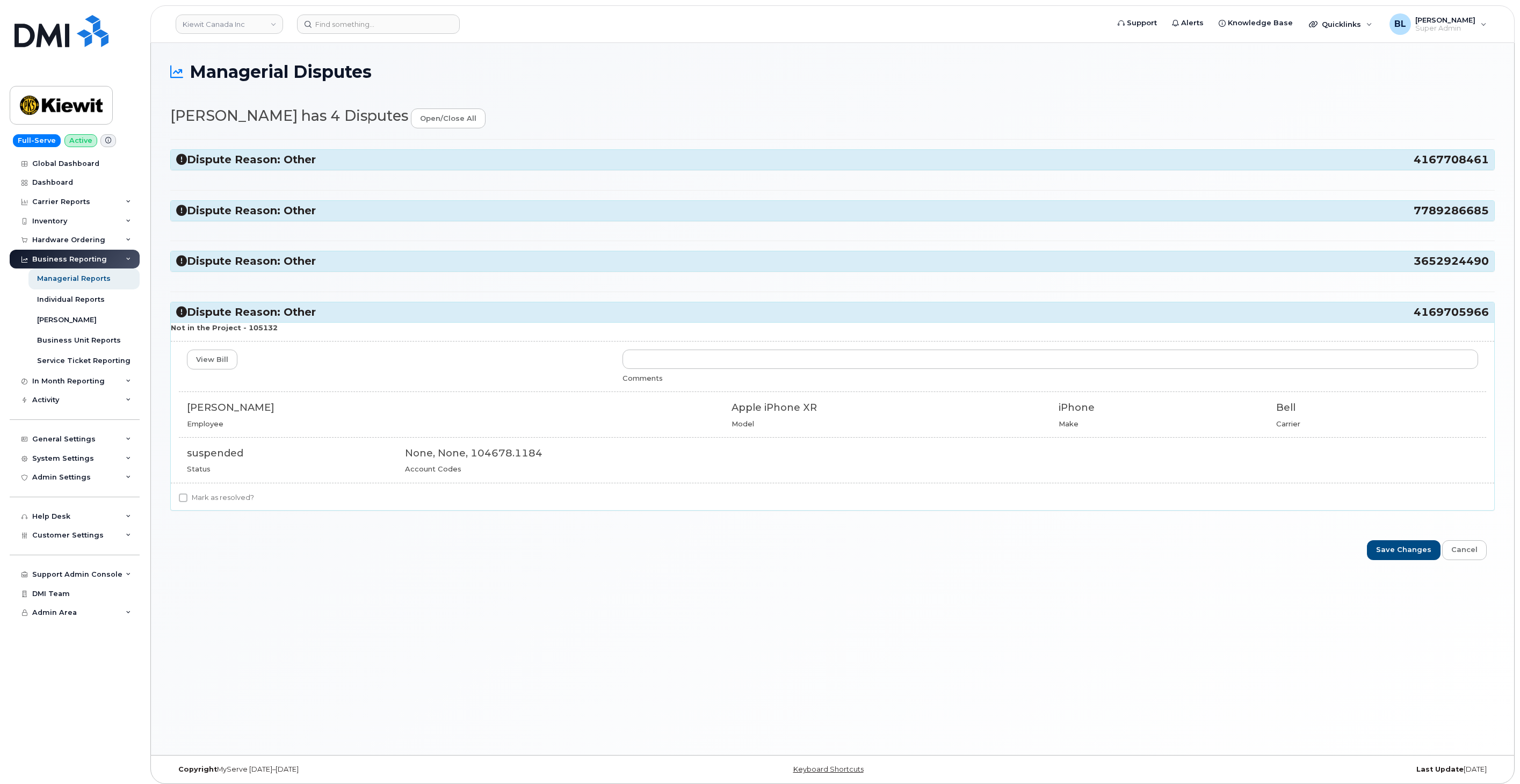
click at [323, 248] on div "Dispute Reason: Other 4167708461 Not in the Project - 105132 View Bill Comments…" at bounding box center [832, 329] width 1324 height 381
click at [304, 255] on div "Dispute Reason: Other 3652924490" at bounding box center [832, 261] width 1323 height 20
click at [301, 259] on h3 "Dispute Reason: Other 3652924490" at bounding box center [832, 261] width 1313 height 14
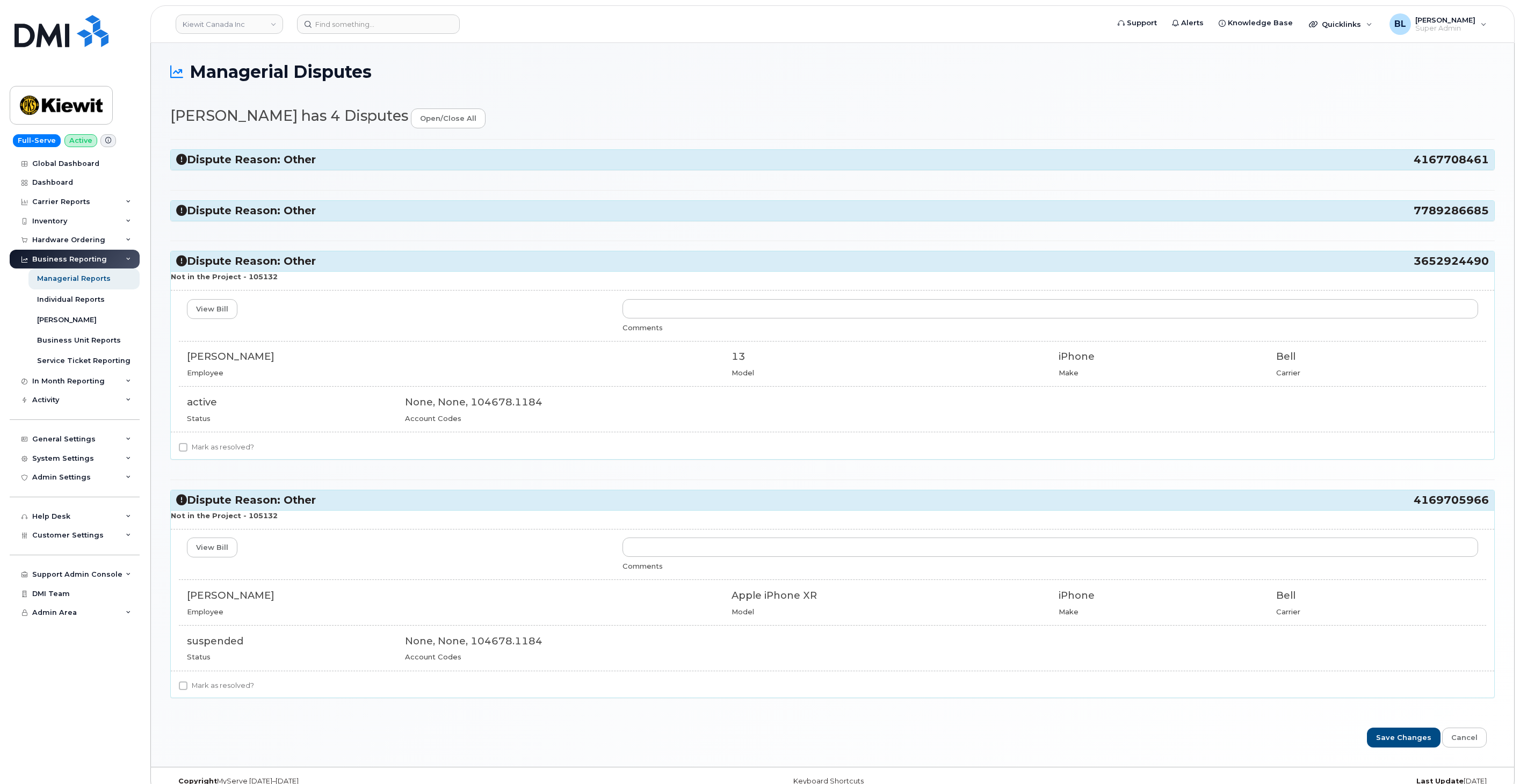
click at [316, 222] on div "Dispute Reason: Other 4167708461 Not in the Project - 105132 View Bill Comments…" at bounding box center [832, 423] width 1324 height 569
click at [314, 212] on h3 "Dispute Reason: Other 7789286685" at bounding box center [832, 210] width 1313 height 14
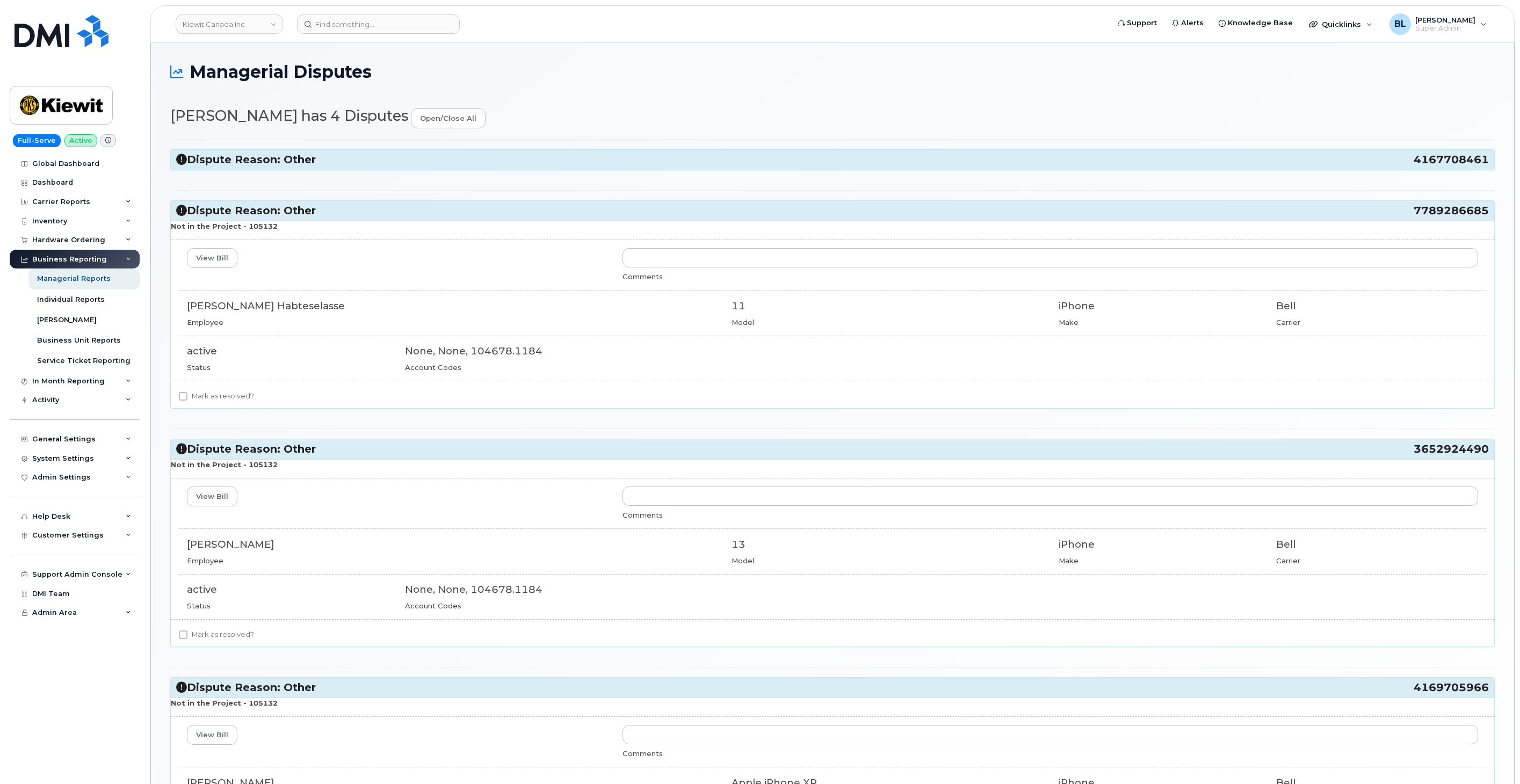
click at [313, 165] on h3 "Dispute Reason: Other 4167708461" at bounding box center [832, 159] width 1313 height 14
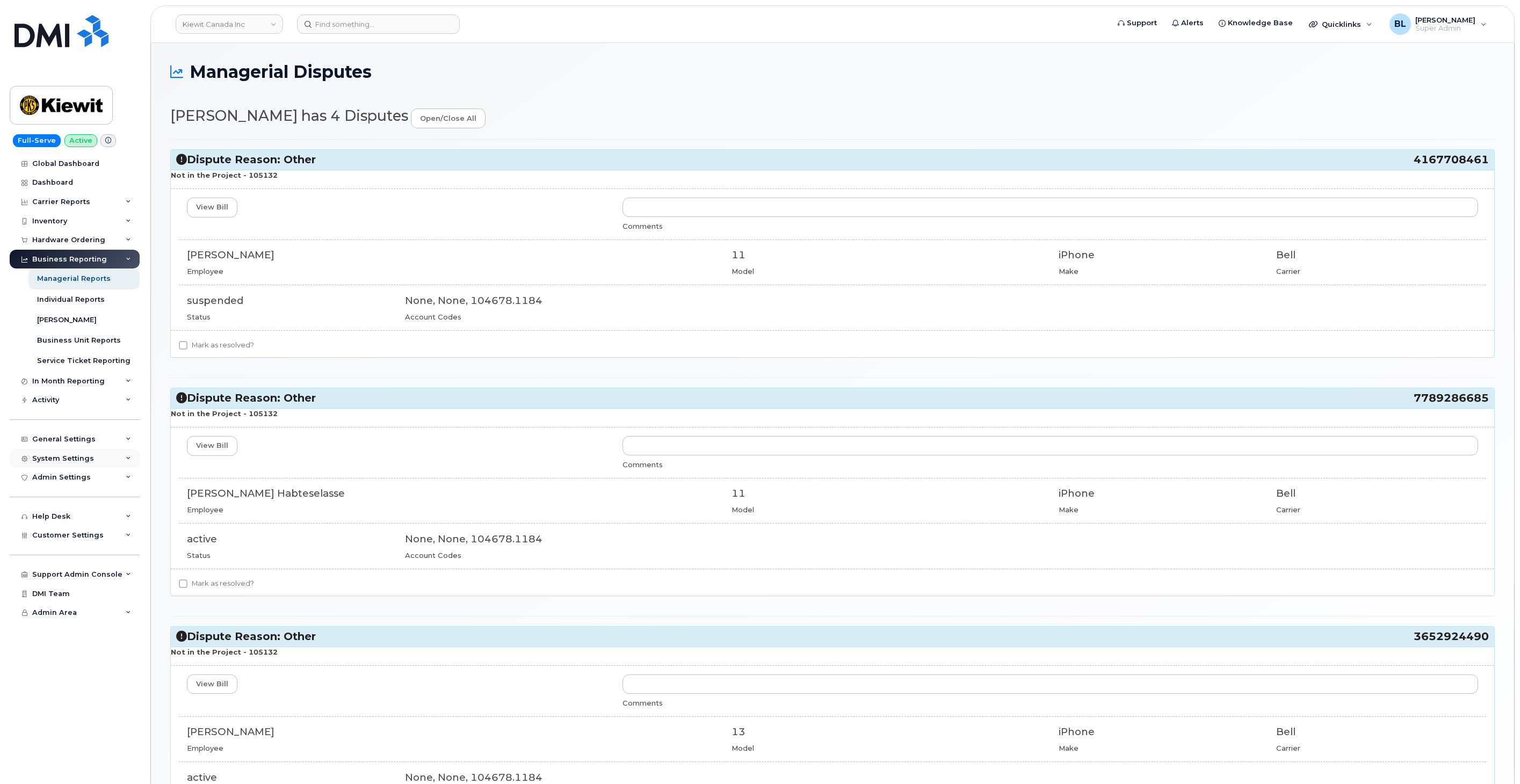
click at [95, 457] on div "System Settings" at bounding box center [74, 458] width 130 height 19
click at [77, 459] on div "System Settings" at bounding box center [63, 458] width 62 height 9
click at [89, 441] on div "General Settings" at bounding box center [64, 439] width 64 height 9
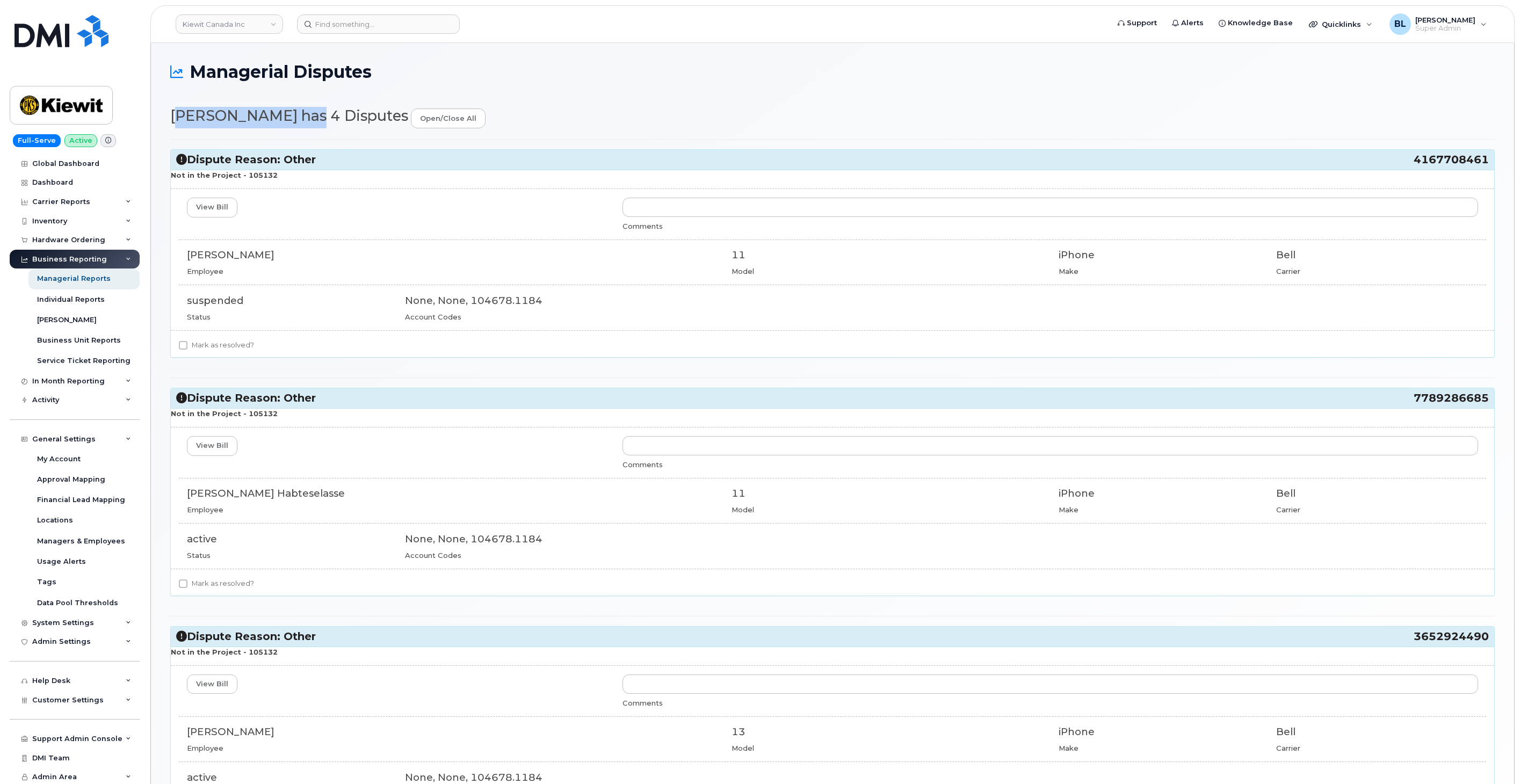
drag, startPoint x: 163, startPoint y: 114, endPoint x: 285, endPoint y: 112, distance: 122.0
click at [285, 112] on div "Managerial Disputes Stanley Carriere has 4 Disputes open/close all Dispute Reas…" at bounding box center [833, 593] width 1364 height 1100
copy h2 "[PERSON_NAME]"
drag, startPoint x: 1411, startPoint y: 156, endPoint x: 1489, endPoint y: 166, distance: 78.6
click at [1489, 166] on h3 "Dispute Reason: Other 4167708461" at bounding box center [832, 159] width 1313 height 14
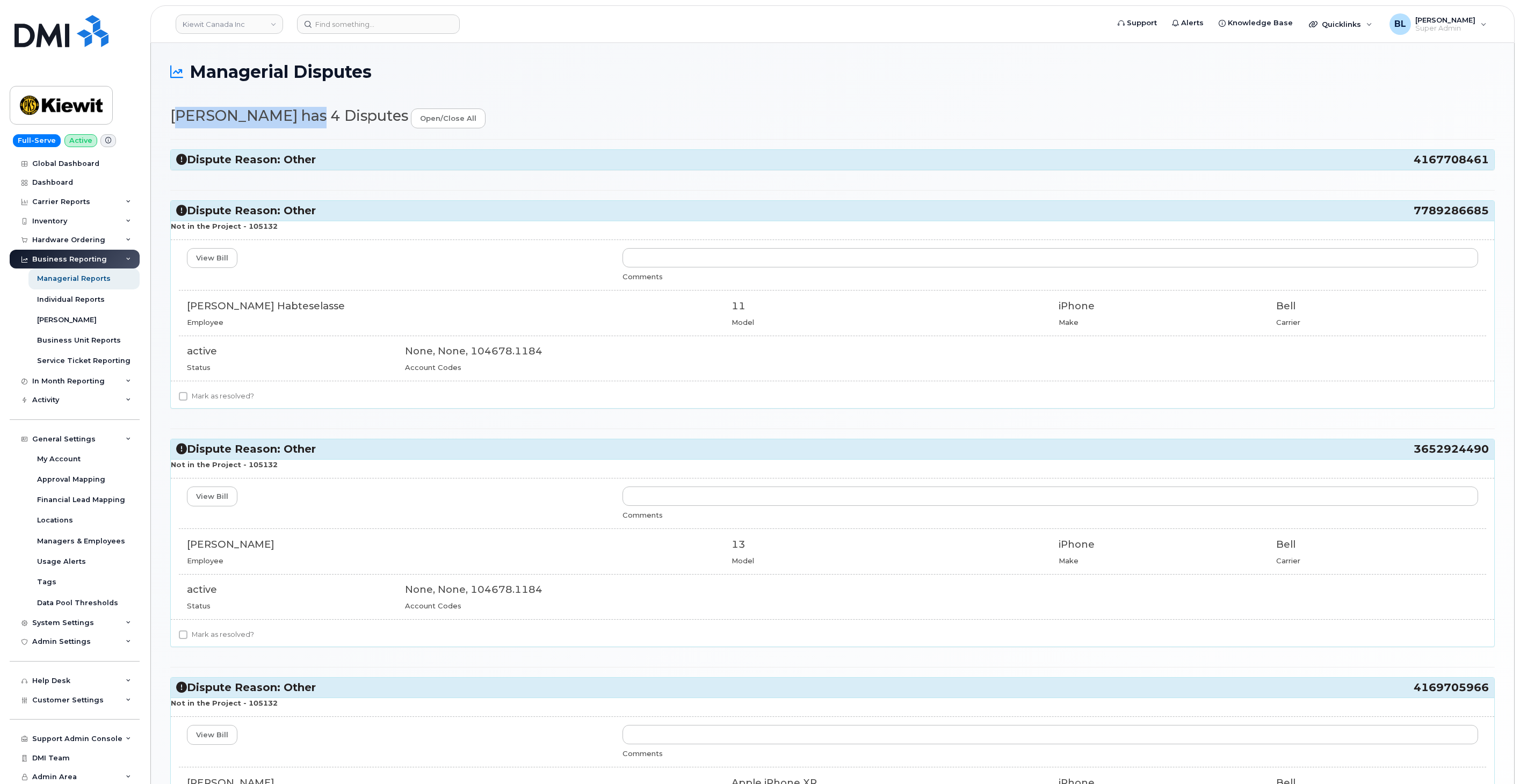
click at [986, 145] on div "Dispute Reason: Other 4167708461 Not in the Project - 105132 View Bill Comments…" at bounding box center [832, 516] width 1324 height 756
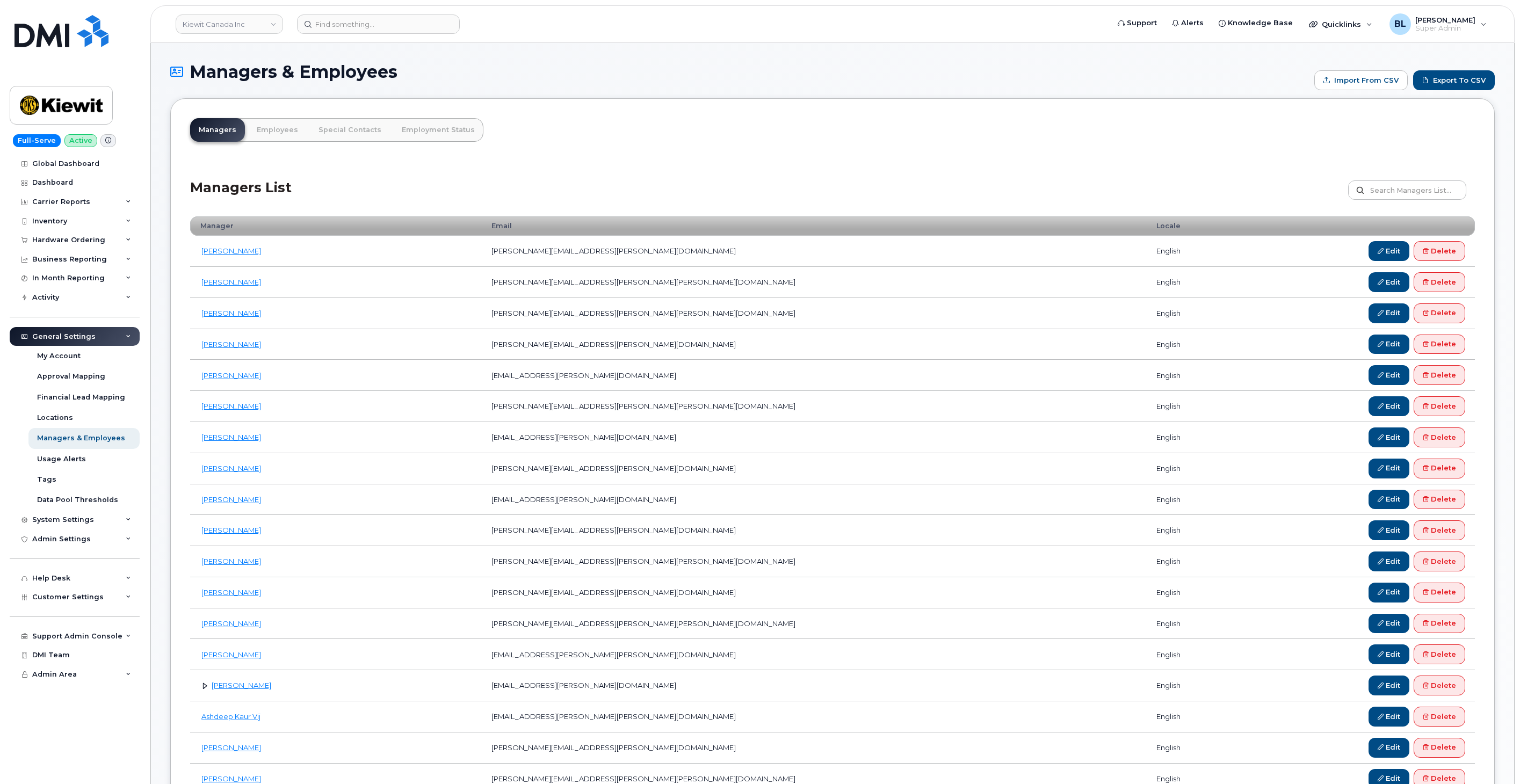
click at [1456, 203] on div "Customize Filter Refresh Export" at bounding box center [1412, 192] width 127 height 24
click at [1425, 183] on input "text" at bounding box center [1407, 190] width 118 height 19
paste input "[PERSON_NAME]"
type input "[PERSON_NAME]"
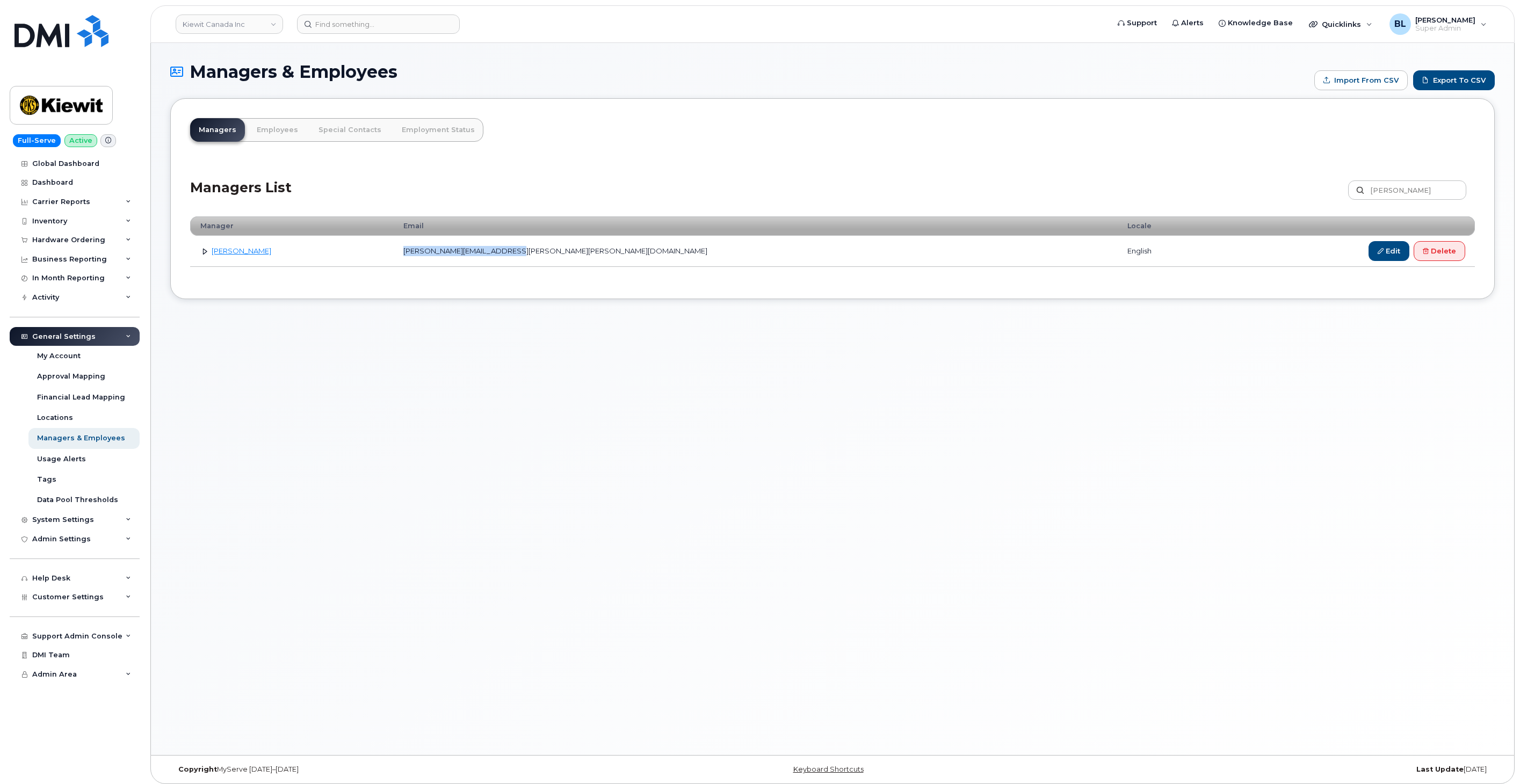
drag, startPoint x: 614, startPoint y: 253, endPoint x: 485, endPoint y: 262, distance: 129.3
click at [485, 262] on td "[PERSON_NAME][EMAIL_ADDRESS][PERSON_NAME][PERSON_NAME][DOMAIN_NAME]" at bounding box center [756, 251] width 724 height 31
copy td "[PERSON_NAME][EMAIL_ADDRESS][PERSON_NAME][PERSON_NAME][DOMAIN_NAME]"
